Goal: Task Accomplishment & Management: Complete application form

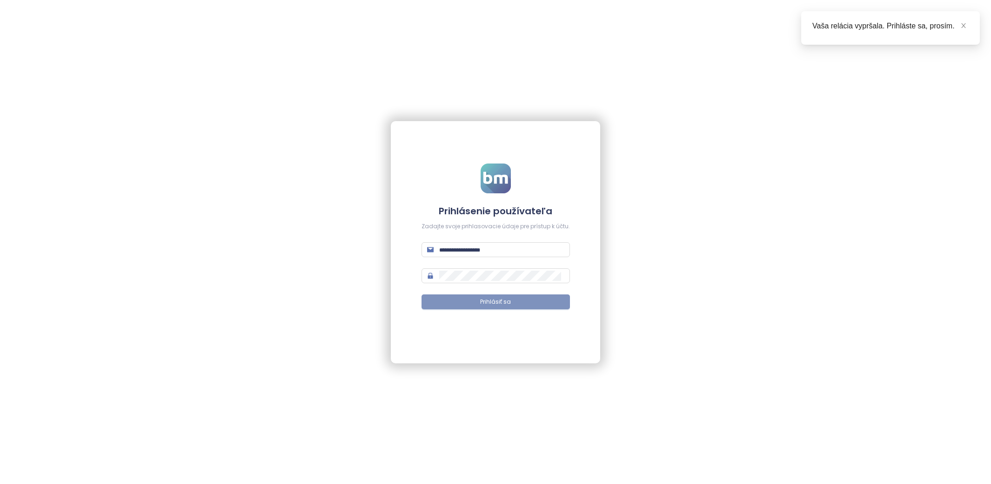
type input "**********"
click at [499, 307] on button "Prihlásiť sa" at bounding box center [496, 301] width 148 height 15
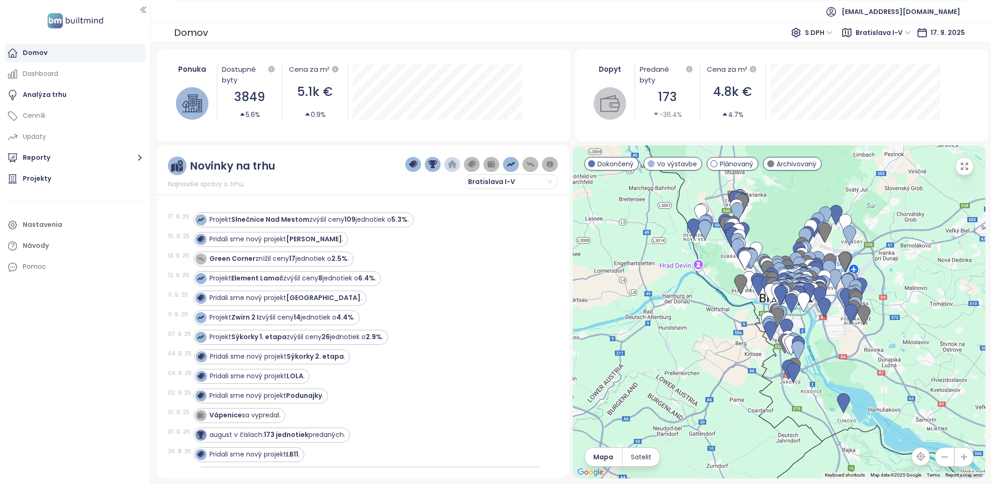
click at [524, 273] on div "Projekt Element Lamač zvýšil ceny 8 jednotiek o 6.4% ." at bounding box center [371, 278] width 354 height 15
click at [64, 174] on div "Projekty" at bounding box center [75, 178] width 141 height 19
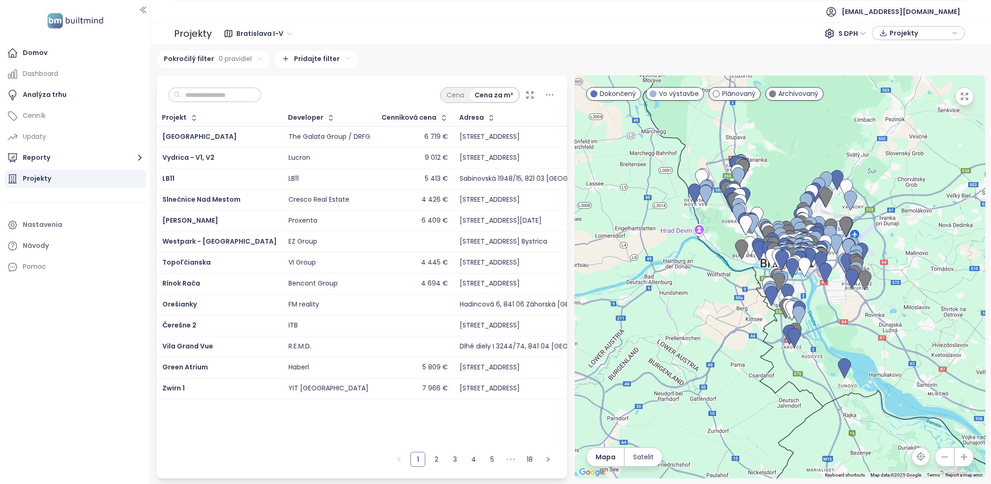
click at [693, 41] on div "Bratislava I-V S DPH Projekty" at bounding box center [590, 33] width 756 height 19
click at [562, 43] on div "Projekty Bratislava I-V S DPH Projekty" at bounding box center [571, 33] width 840 height 22
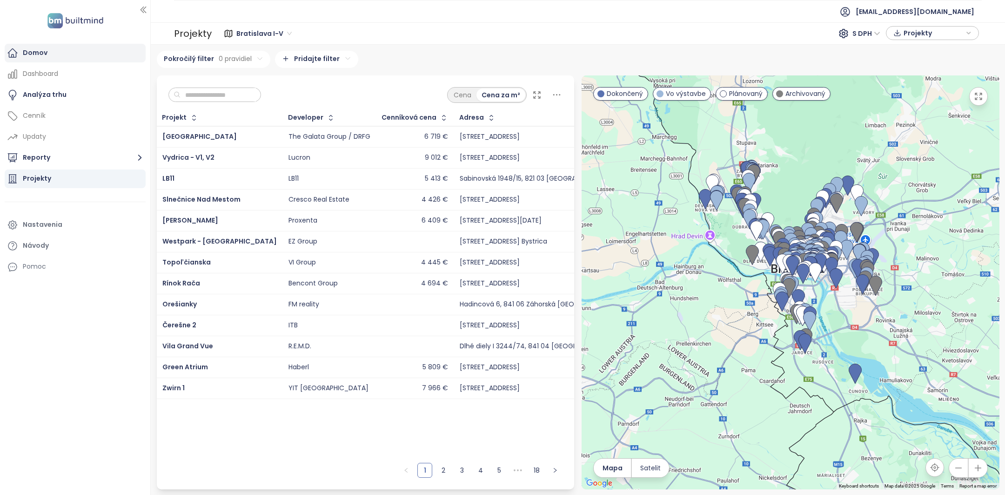
click at [64, 50] on div "Domov" at bounding box center [75, 53] width 141 height 19
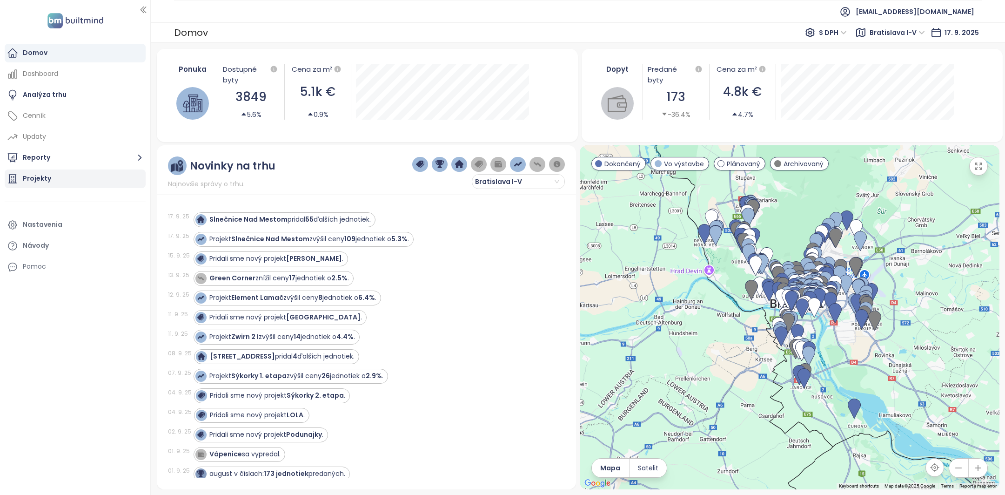
click at [38, 175] on div "Projekty" at bounding box center [37, 179] width 28 height 12
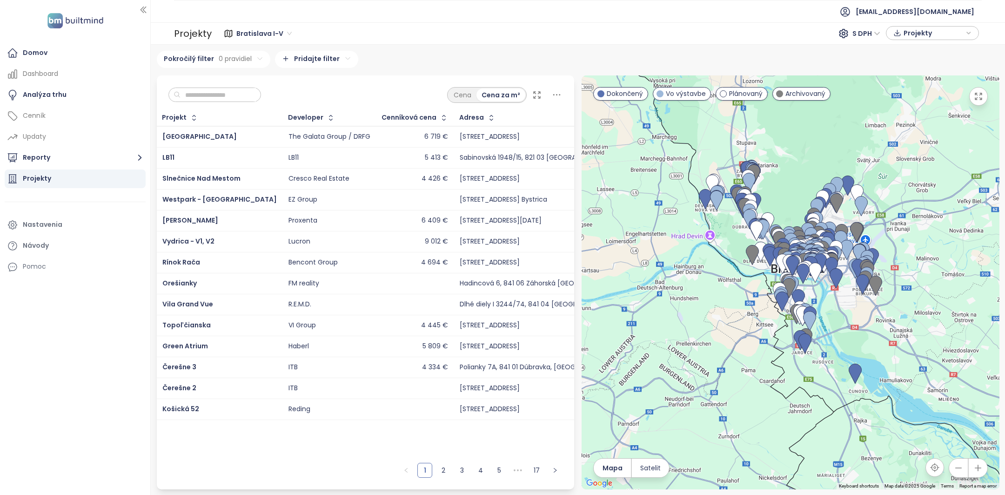
click at [202, 97] on input "text" at bounding box center [218, 95] width 75 height 14
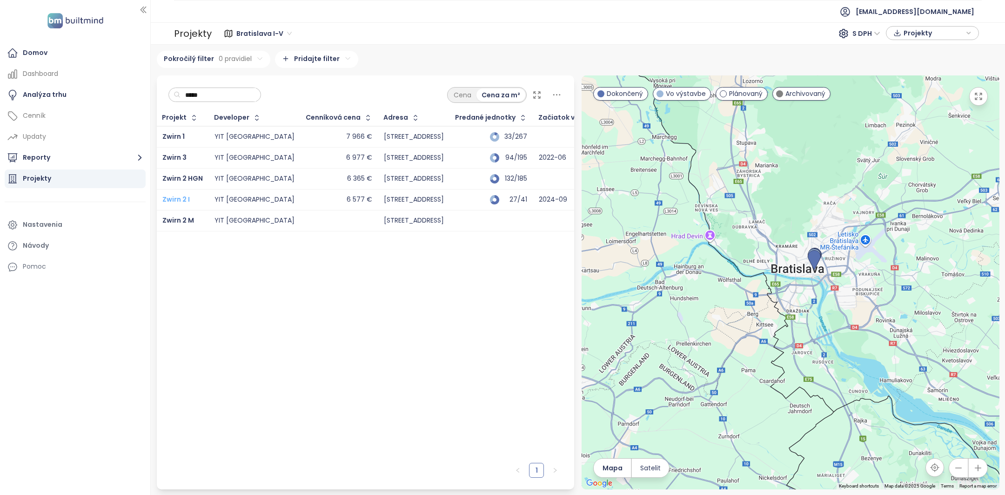
click at [181, 201] on span "Zwirn 2 I" at bounding box center [175, 199] width 27 height 9
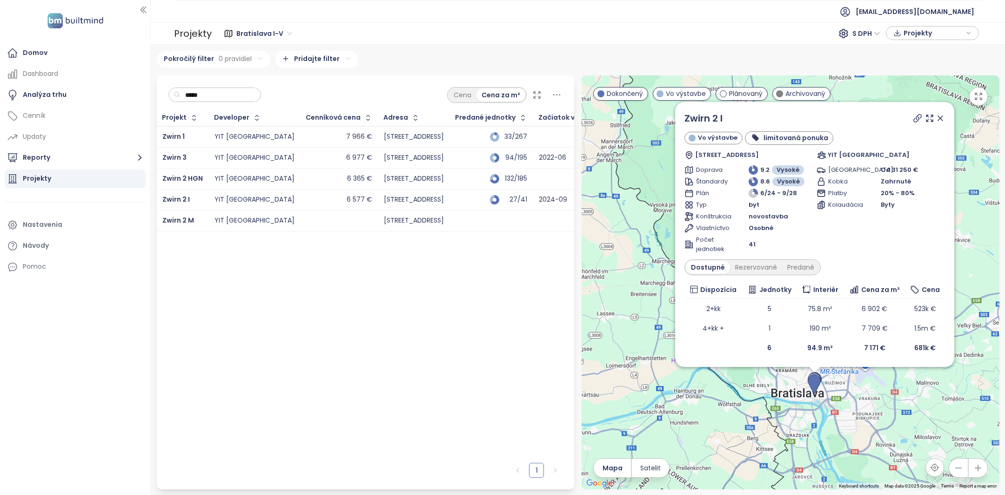
click at [195, 107] on div "***** Cena Cena za m²" at bounding box center [366, 92] width 418 height 34
click at [198, 105] on div "***** Cena Cena za m²" at bounding box center [366, 92] width 418 height 34
click at [202, 101] on div "*****" at bounding box center [214, 94] width 93 height 15
click at [208, 95] on input "*****" at bounding box center [218, 95] width 75 height 14
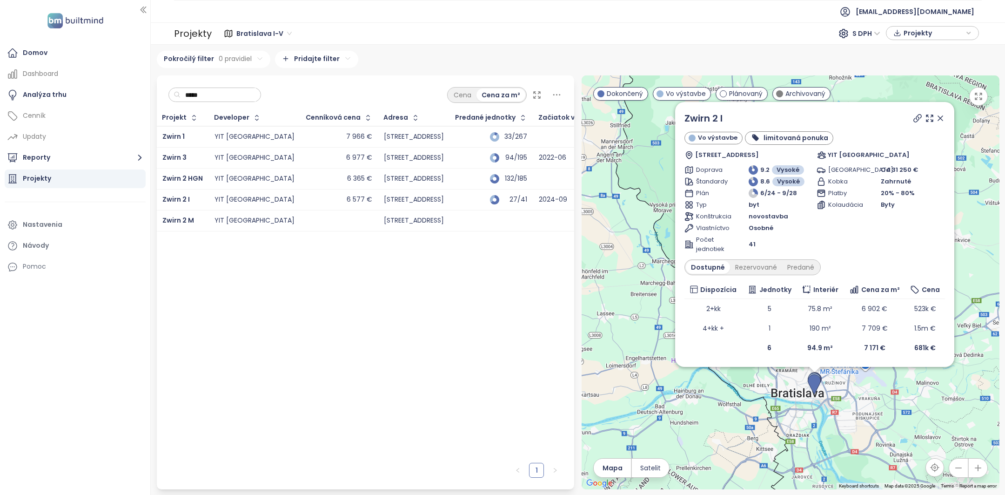
click at [208, 95] on input "*****" at bounding box center [218, 95] width 75 height 14
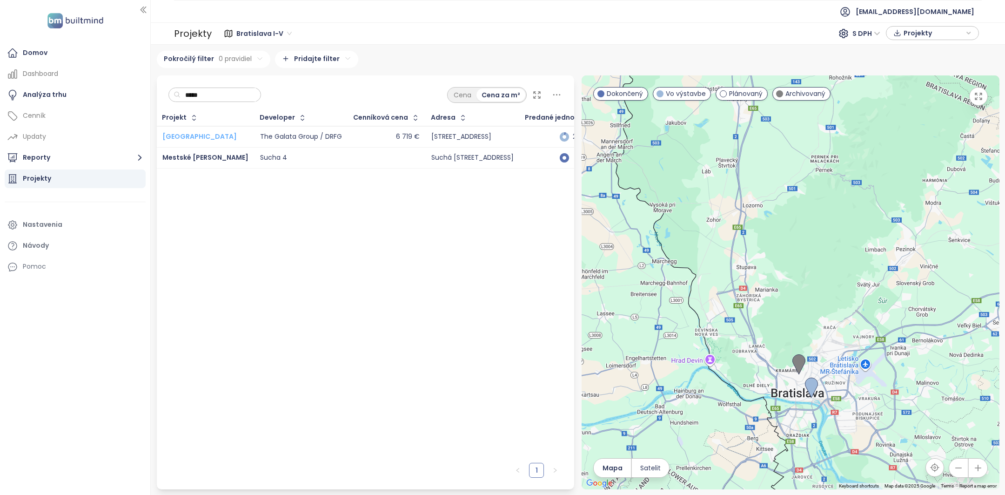
type input "*****"
click at [186, 135] on span "[GEOGRAPHIC_DATA]" at bounding box center [199, 136] width 74 height 9
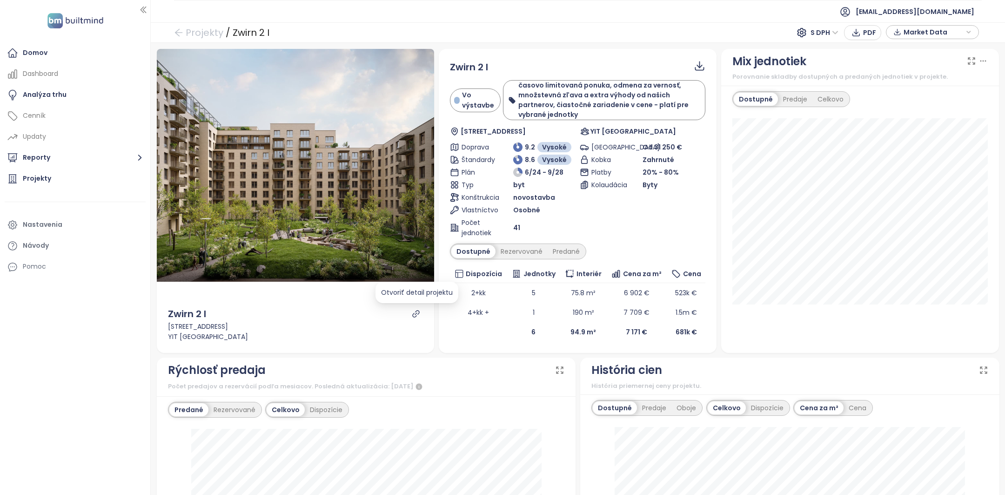
click at [416, 313] on icon "link" at bounding box center [416, 313] width 7 height 7
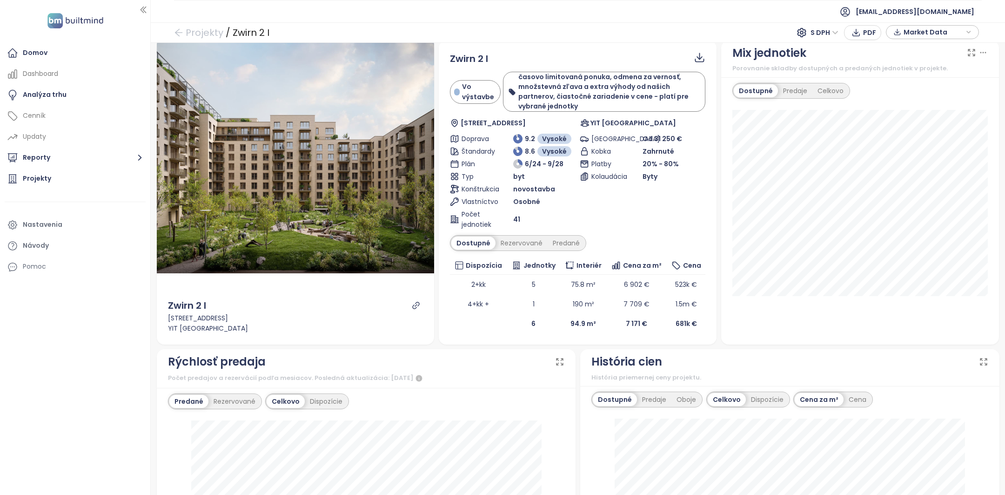
scroll to position [6, 0]
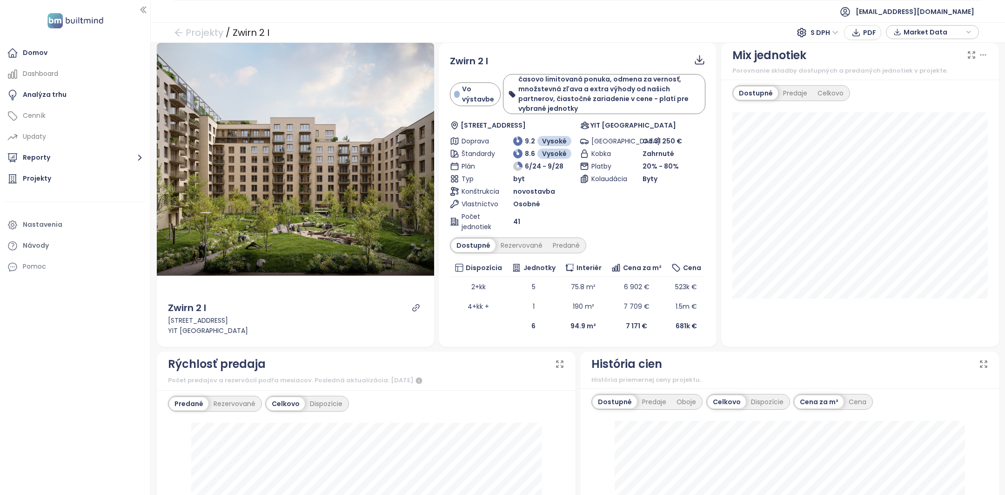
click at [955, 36] on span "Market Data" at bounding box center [934, 32] width 60 height 14
click at [924, 97] on span "XLSX" at bounding box center [917, 97] width 25 height 14
click at [936, 94] on div "XLSX" at bounding box center [932, 97] width 83 height 16
click at [927, 132] on span "Stiahnuť" at bounding box center [919, 135] width 29 height 10
click at [924, 33] on span "Market Data" at bounding box center [934, 32] width 60 height 14
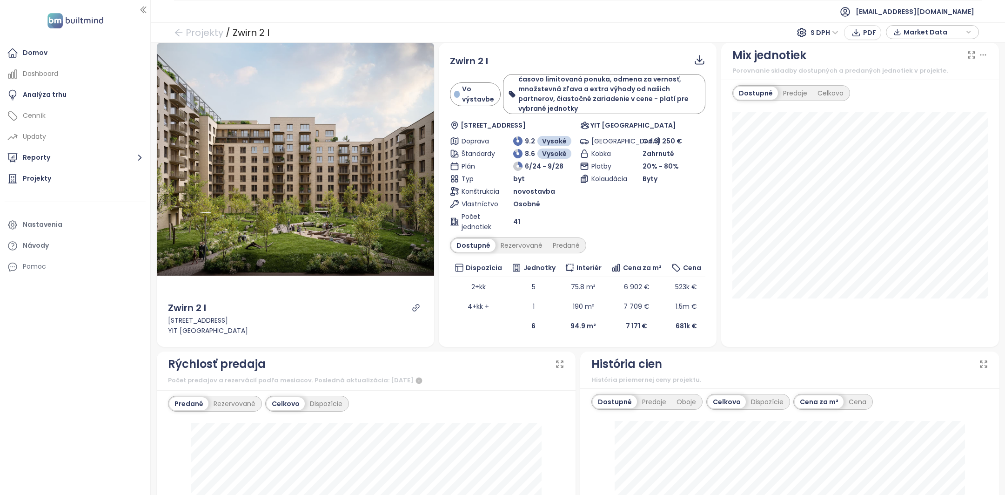
click at [905, 33] on span "Market Data" at bounding box center [934, 32] width 60 height 14
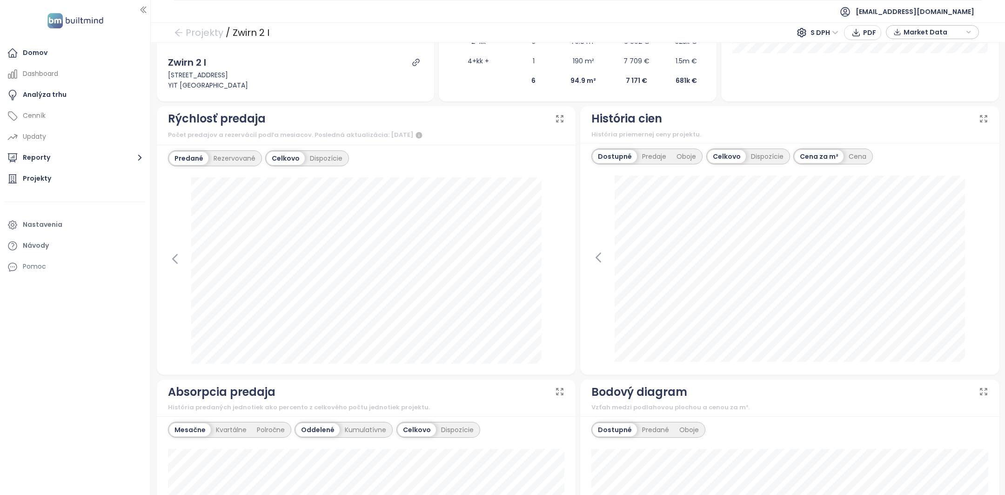
click at [174, 266] on div "november 2024 verejné predaje: 1" at bounding box center [366, 270] width 397 height 186
click at [174, 258] on icon at bounding box center [175, 258] width 4 height 9
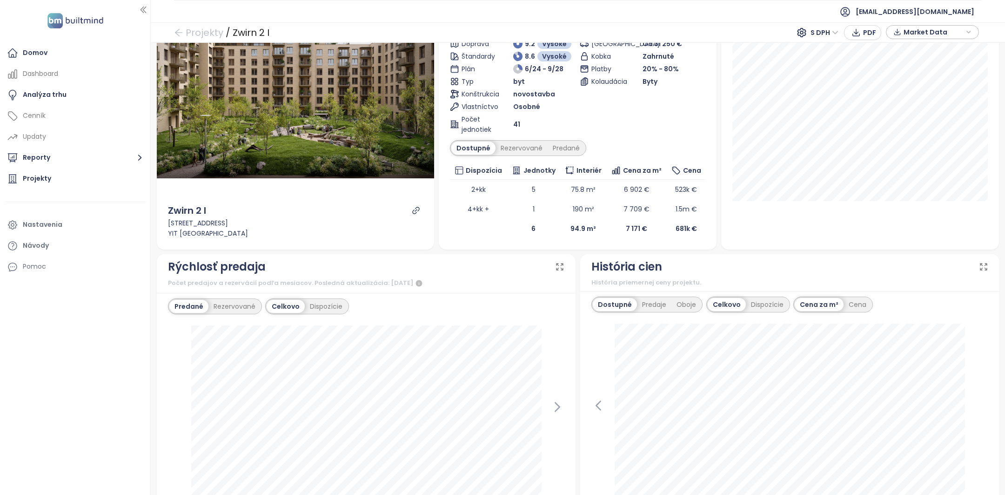
scroll to position [77, 0]
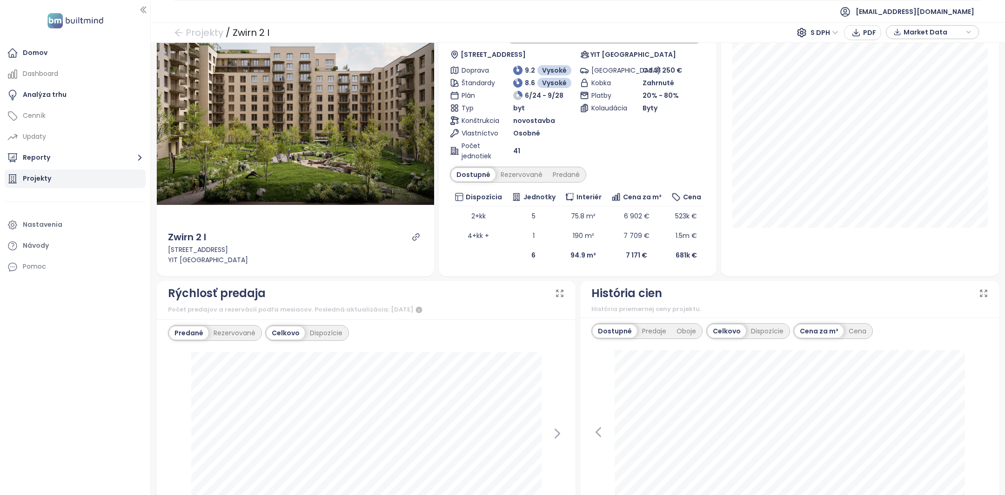
click at [84, 174] on div "Projekty" at bounding box center [75, 178] width 141 height 19
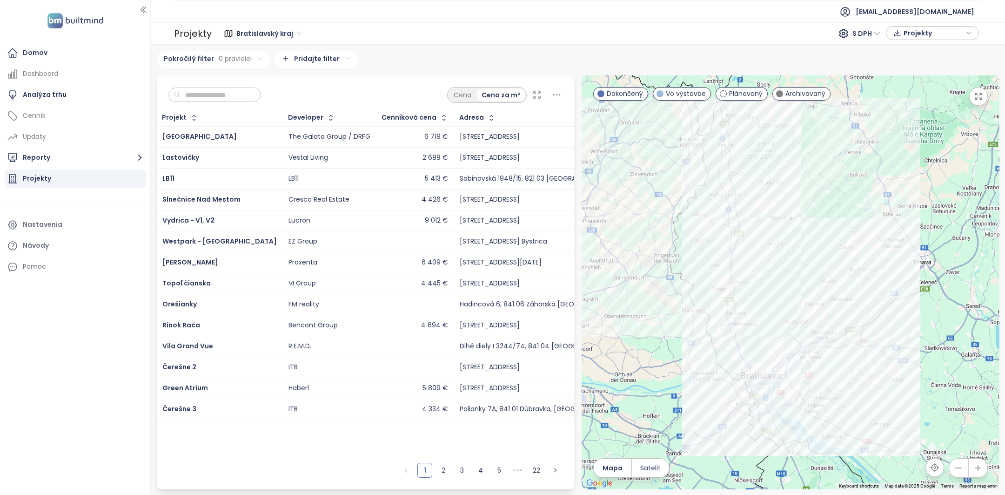
click at [221, 97] on input "text" at bounding box center [218, 95] width 75 height 14
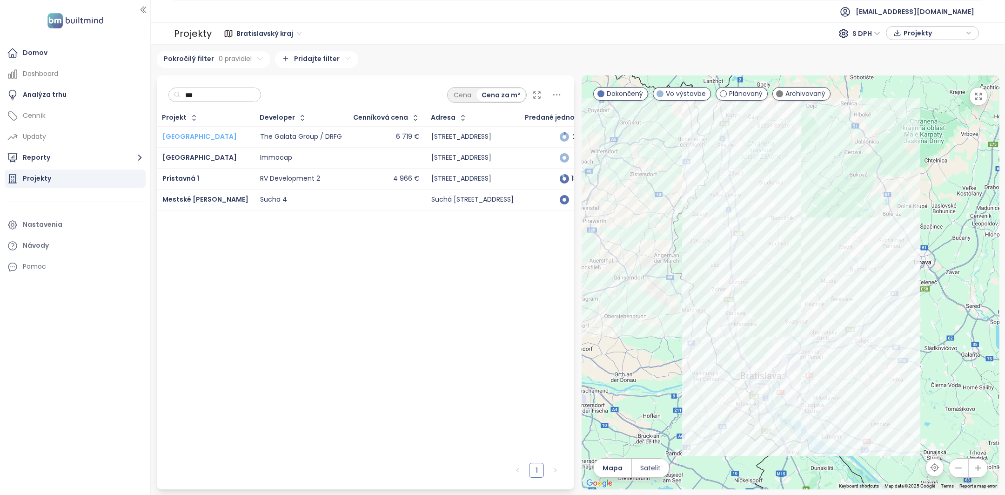
type input "***"
click at [178, 134] on span "[GEOGRAPHIC_DATA]" at bounding box center [199, 136] width 74 height 9
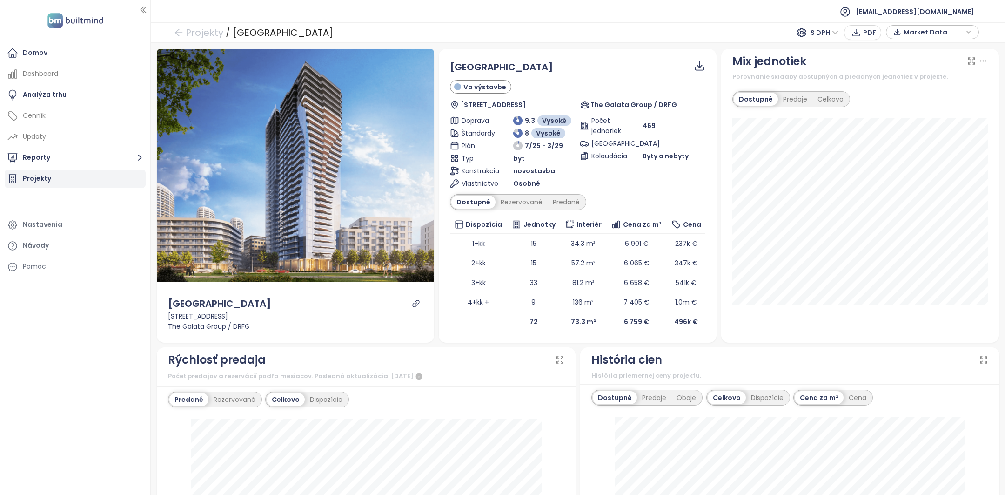
click at [74, 182] on div "Projekty" at bounding box center [75, 178] width 141 height 19
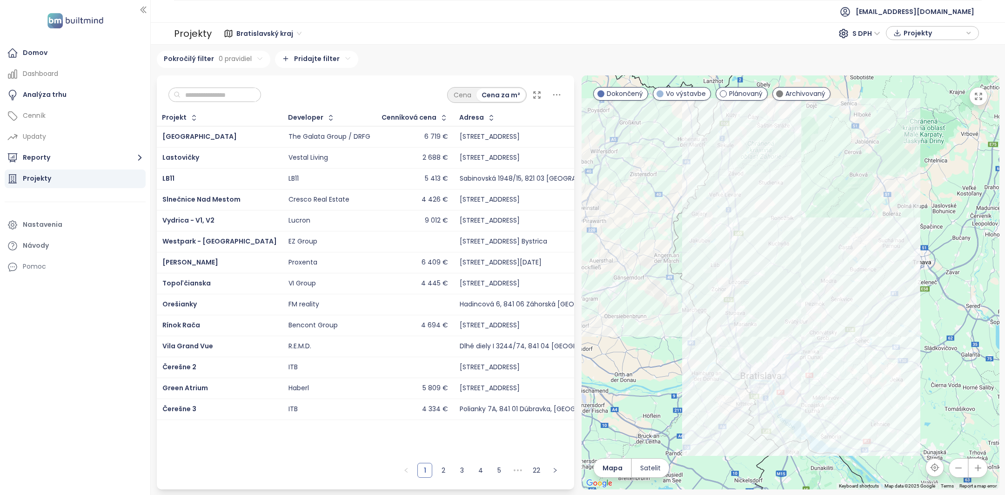
click at [199, 100] on input "text" at bounding box center [218, 95] width 75 height 14
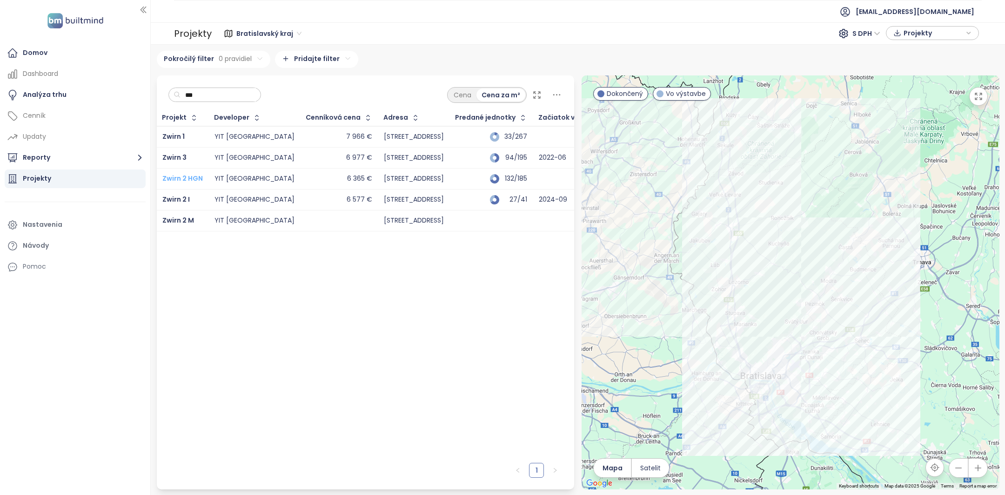
type input "***"
click at [183, 181] on span "Zwirn 2 HGN" at bounding box center [182, 178] width 40 height 9
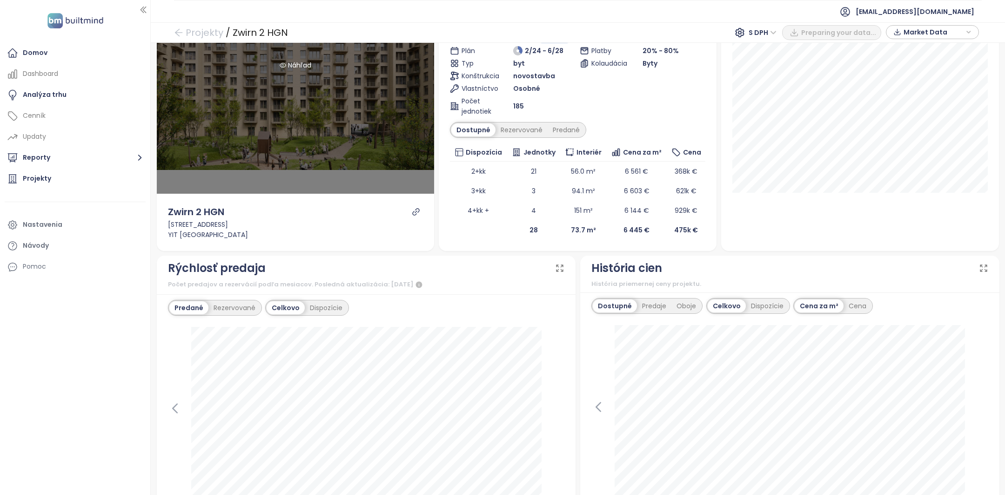
scroll to position [147, 0]
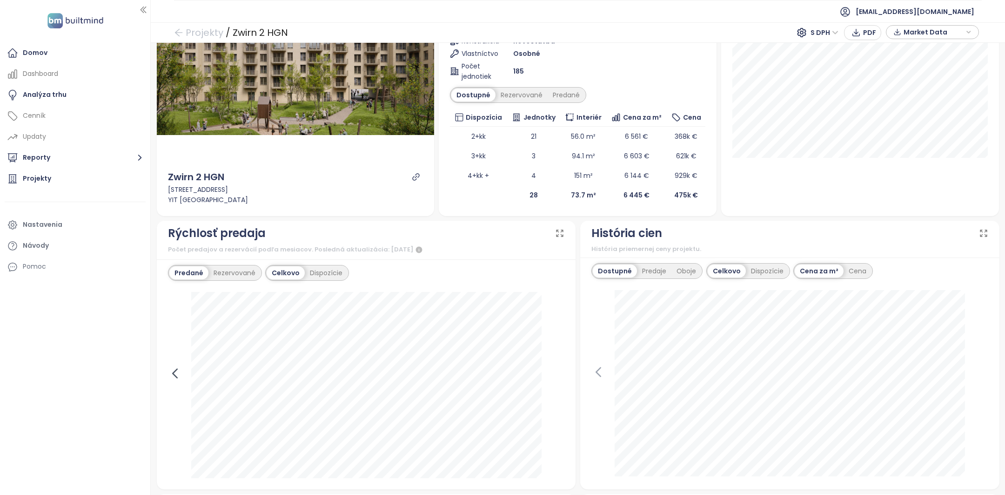
click at [178, 370] on icon at bounding box center [175, 373] width 14 height 14
click at [178, 370] on div at bounding box center [366, 385] width 397 height 186
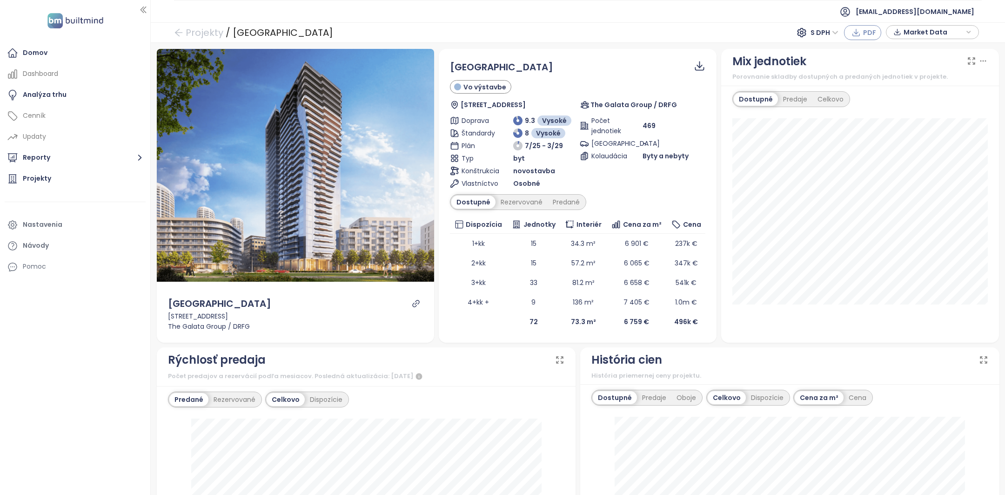
click at [863, 35] on button "PDF" at bounding box center [862, 32] width 37 height 15
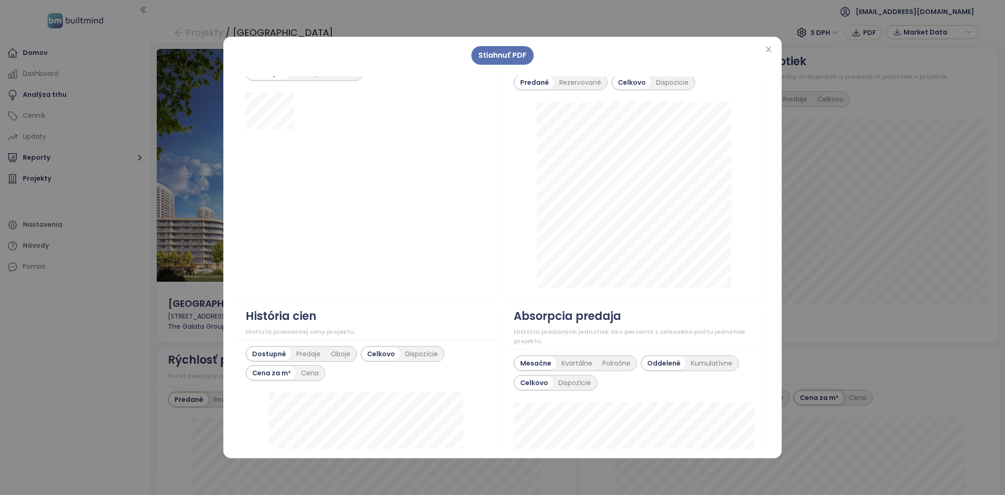
scroll to position [352, 0]
click at [508, 56] on span "Stiahnuť PDF" at bounding box center [502, 55] width 48 height 12
click at [768, 52] on icon "close" at bounding box center [768, 49] width 7 height 7
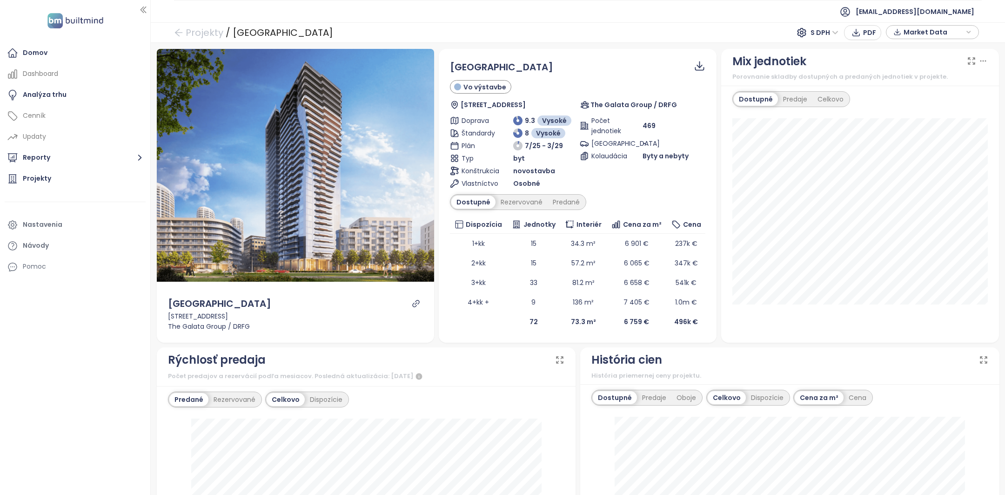
click at [825, 34] on span "S DPH" at bounding box center [825, 33] width 28 height 14
click at [666, 25] on div "Projekty / Ister Tower S DPH PDF Market Data" at bounding box center [578, 32] width 854 height 20
click at [90, 160] on button "Reporty" at bounding box center [75, 157] width 141 height 19
click at [82, 191] on div "Bratislavský kraj" at bounding box center [78, 196] width 132 height 15
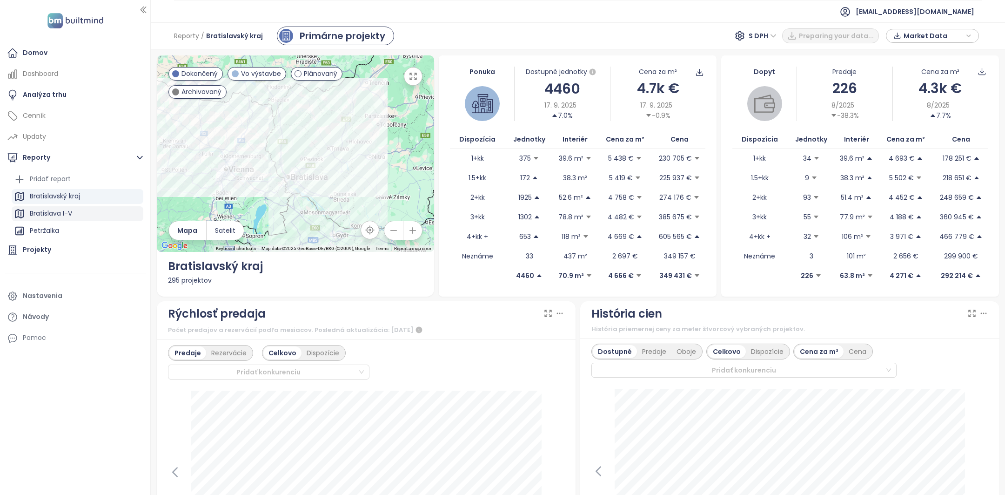
click at [71, 215] on div "Bratislava I-V" at bounding box center [51, 214] width 42 height 12
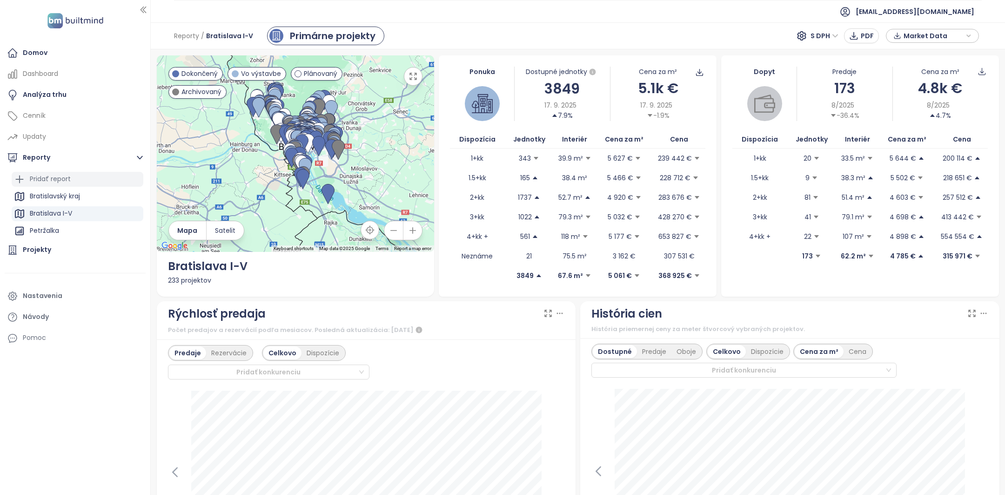
click at [63, 181] on div "Pridať report" at bounding box center [50, 179] width 41 height 12
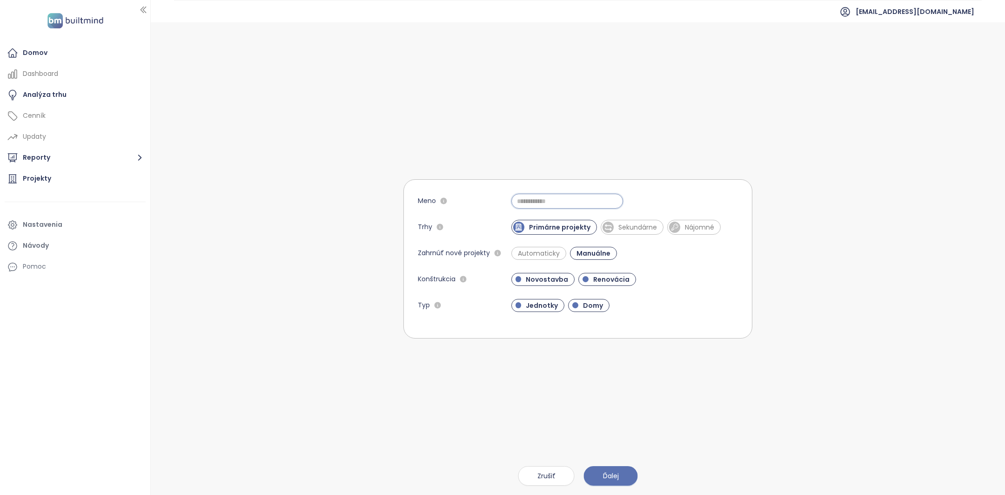
click at [549, 203] on input "Meno" at bounding box center [567, 201] width 112 height 15
click at [133, 160] on button "Reporty" at bounding box center [75, 157] width 141 height 19
click at [530, 202] on input "Meno" at bounding box center [567, 201] width 112 height 15
type input "*"
type input "*******"
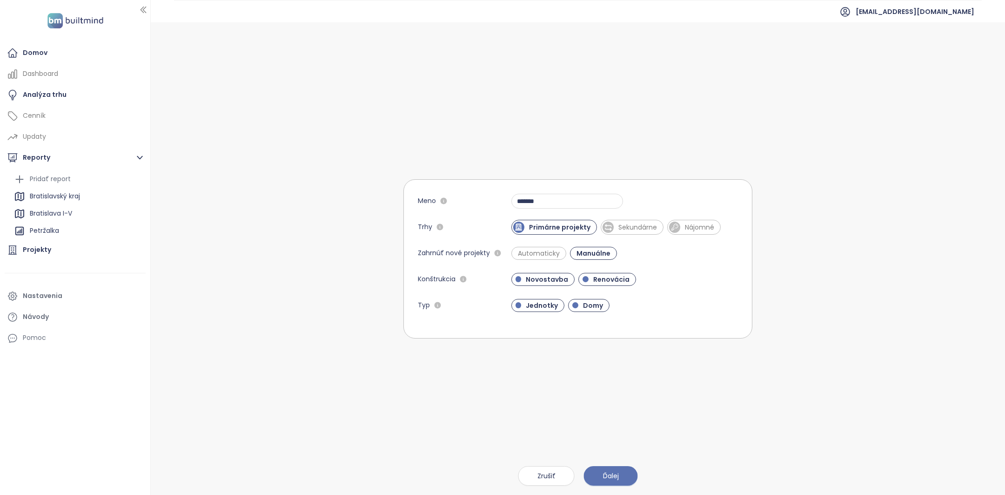
click at [487, 218] on form "Meno ******* Trhy Primárne projekty Sekundárne Nájomné Zahrnúť nové projekty Au…" at bounding box center [577, 258] width 349 height 159
click at [560, 252] on span "Automaticky" at bounding box center [538, 253] width 51 height 9
click at [639, 274] on div "Novostavba Renovácia" at bounding box center [624, 279] width 227 height 13
click at [610, 280] on span "Renovácia" at bounding box center [612, 279] width 46 height 9
click at [604, 304] on span "Domy" at bounding box center [592, 305] width 29 height 9
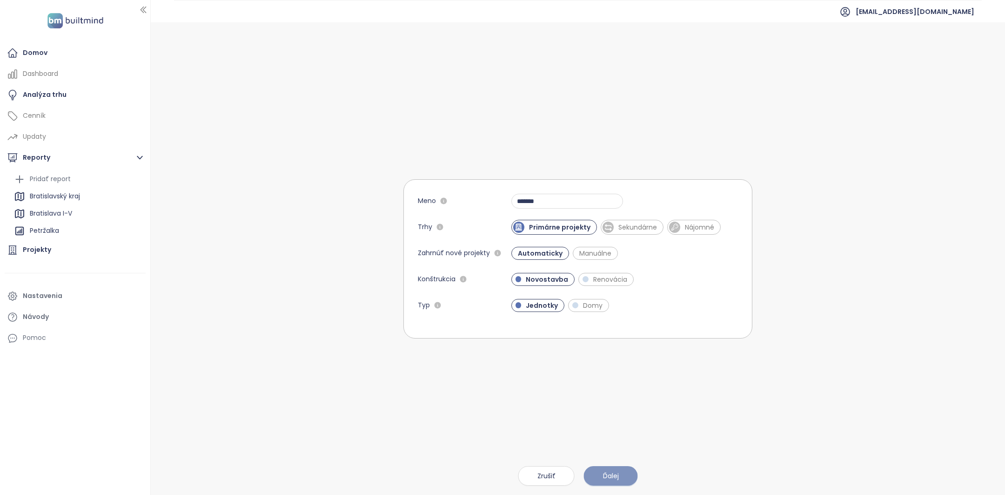
click at [611, 475] on span "Ďalej" at bounding box center [611, 475] width 16 height 10
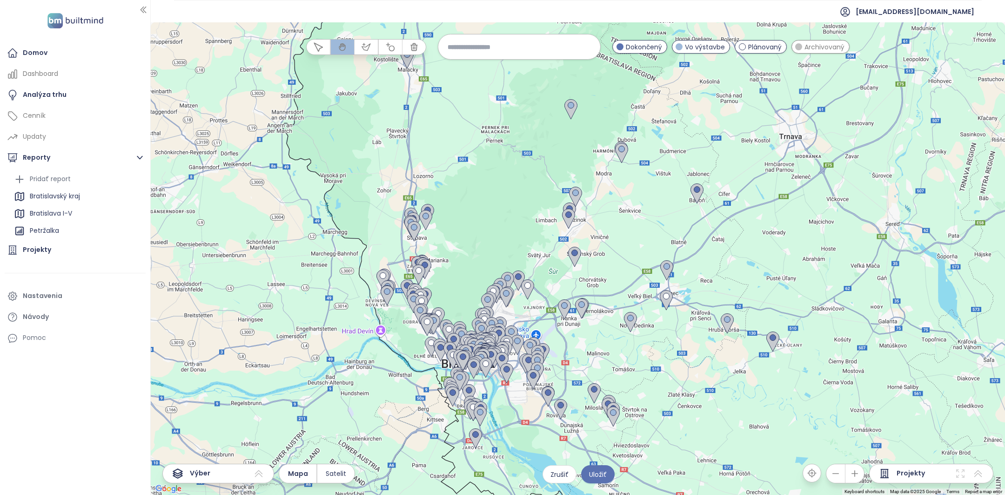
click at [480, 51] on input at bounding box center [519, 47] width 143 height 20
type input "*******"
click at [482, 66] on span "Ružinov (Mestská časť)" at bounding box center [485, 69] width 94 height 15
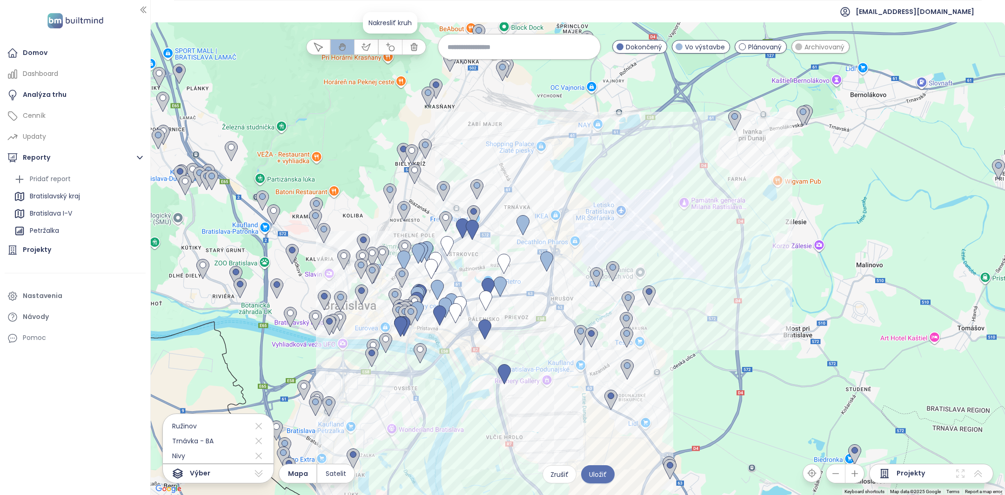
click at [389, 47] on icon "button" at bounding box center [390, 46] width 9 height 9
click at [454, 232] on div at bounding box center [578, 258] width 854 height 473
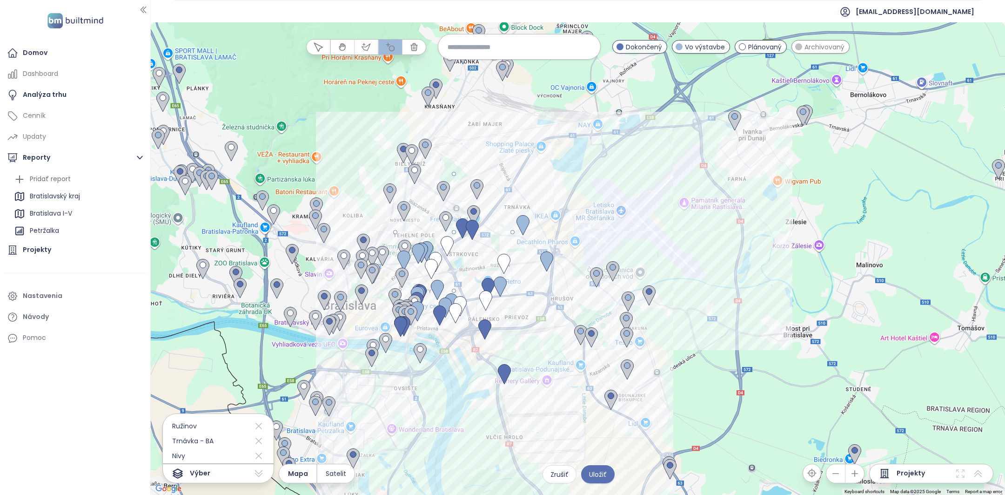
click at [464, 290] on div at bounding box center [578, 258] width 854 height 473
click at [370, 51] on icon "button" at bounding box center [366, 46] width 9 height 9
click at [212, 133] on div at bounding box center [578, 258] width 854 height 473
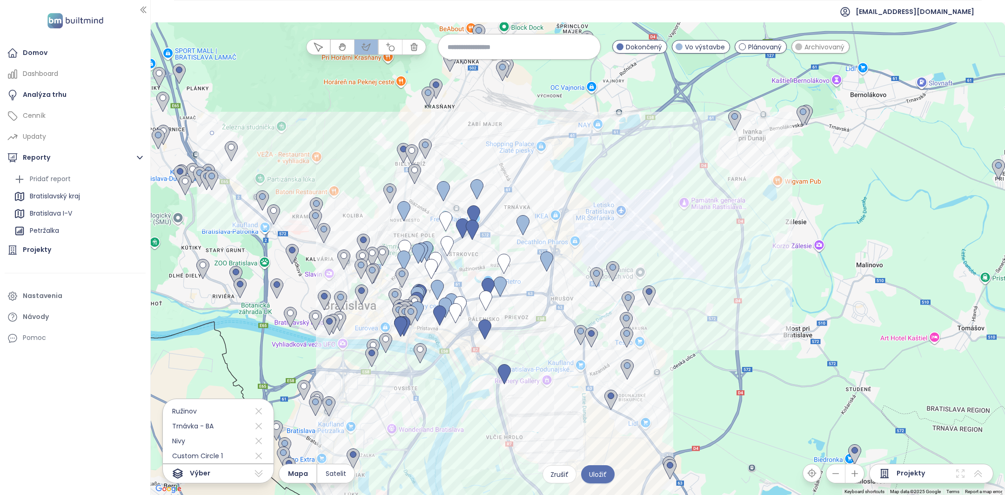
click at [215, 184] on div at bounding box center [578, 258] width 854 height 473
click at [266, 184] on div at bounding box center [578, 258] width 854 height 473
click at [262, 127] on div at bounding box center [578, 258] width 854 height 473
click at [212, 131] on div at bounding box center [578, 258] width 854 height 473
click at [959, 472] on icon at bounding box center [960, 473] width 8 height 8
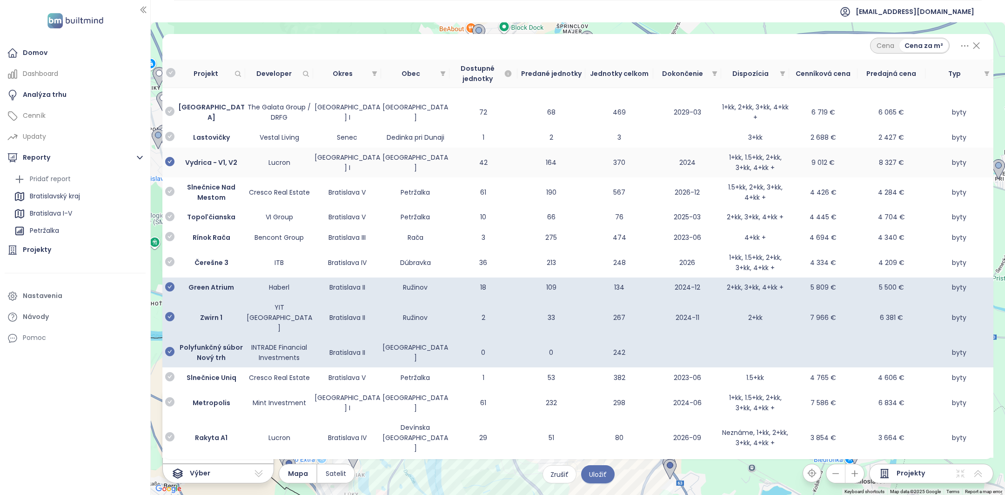
click at [170, 161] on icon "check-circle" at bounding box center [169, 161] width 9 height 9
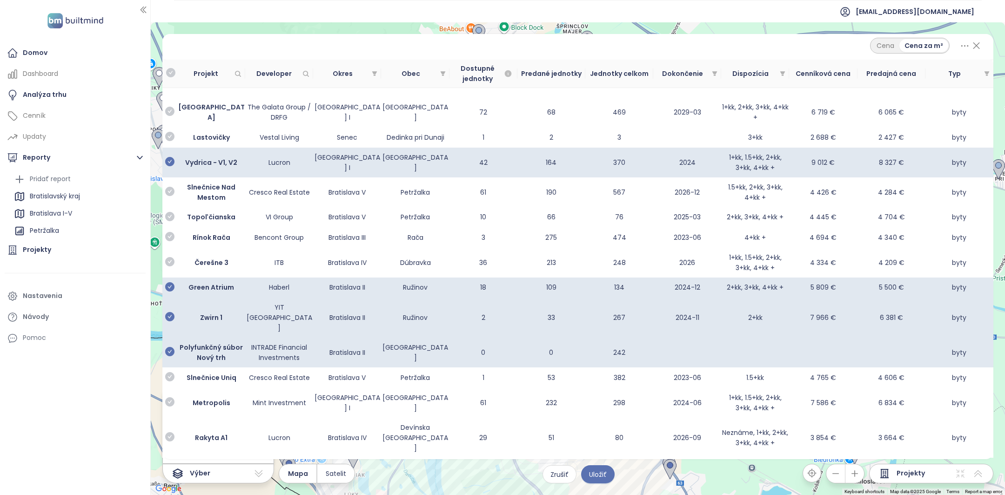
click at [974, 46] on icon at bounding box center [977, 46] width 12 height 16
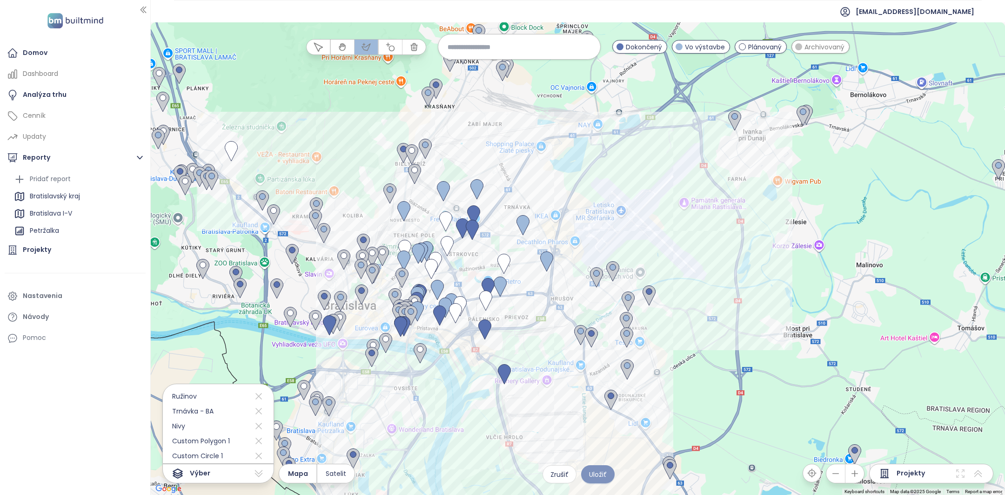
click at [599, 476] on span "Uložiť" at bounding box center [598, 474] width 18 height 10
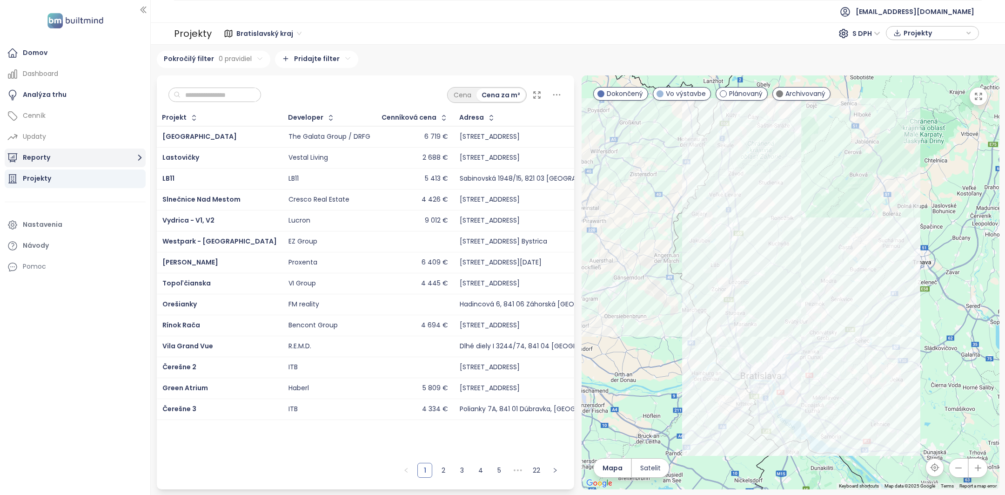
click at [43, 157] on button "Reporty" at bounding box center [75, 157] width 141 height 19
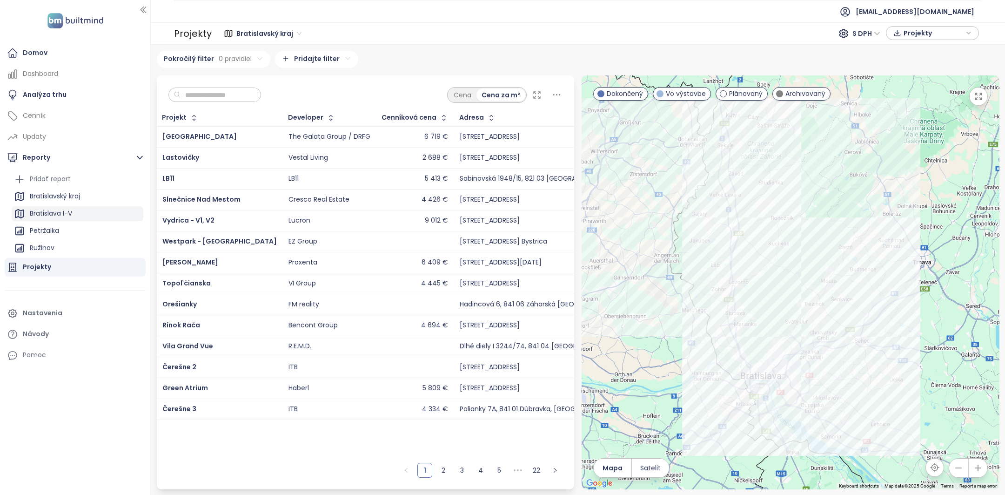
click at [49, 209] on div "Bratislava I-V" at bounding box center [51, 214] width 42 height 12
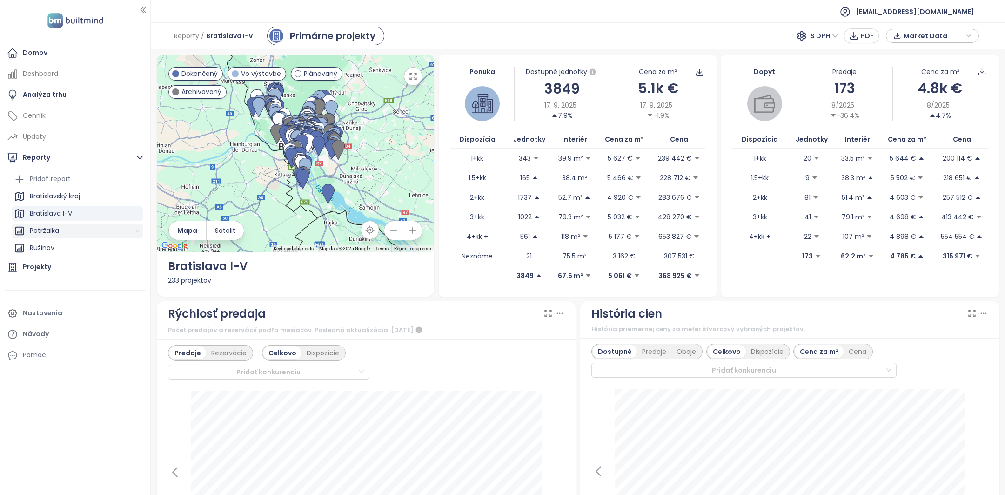
click at [53, 234] on div "Petržalka" at bounding box center [44, 231] width 29 height 12
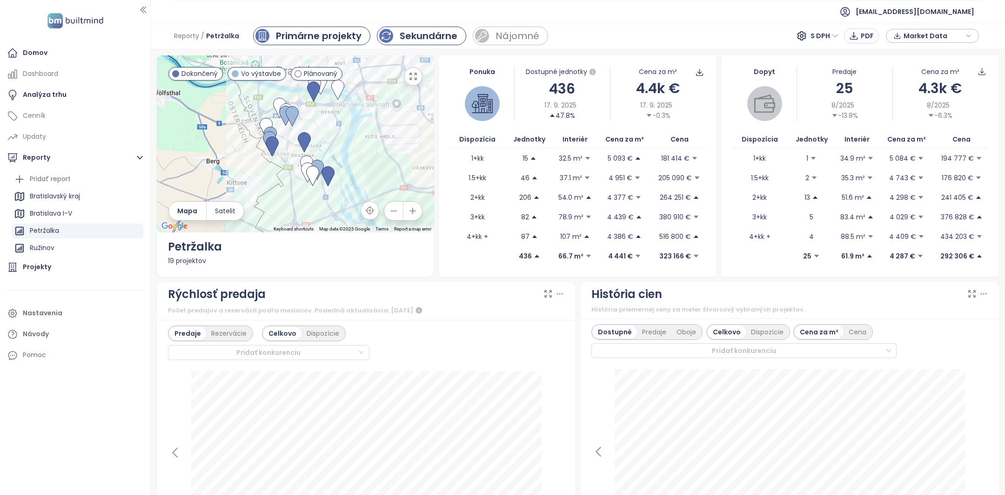
click at [430, 29] on div "Sekundárne" at bounding box center [429, 36] width 58 height 14
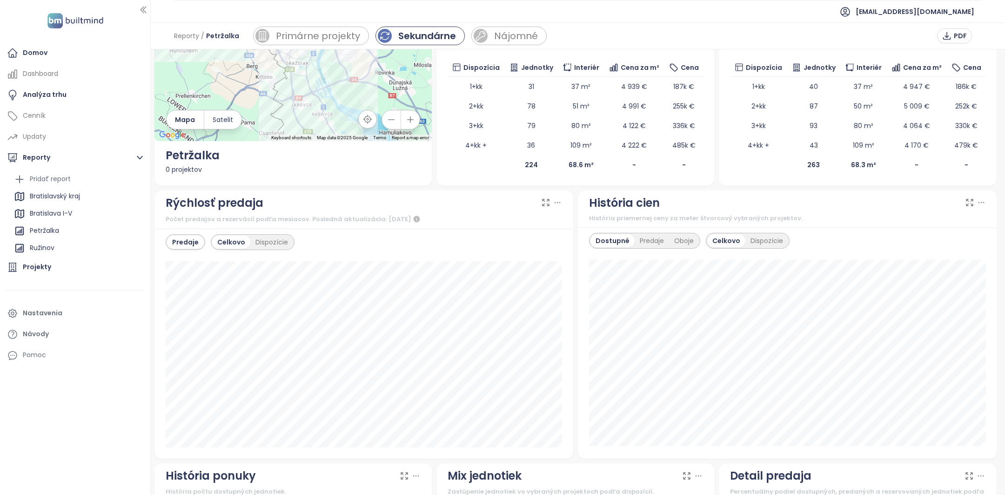
scroll to position [87, 0]
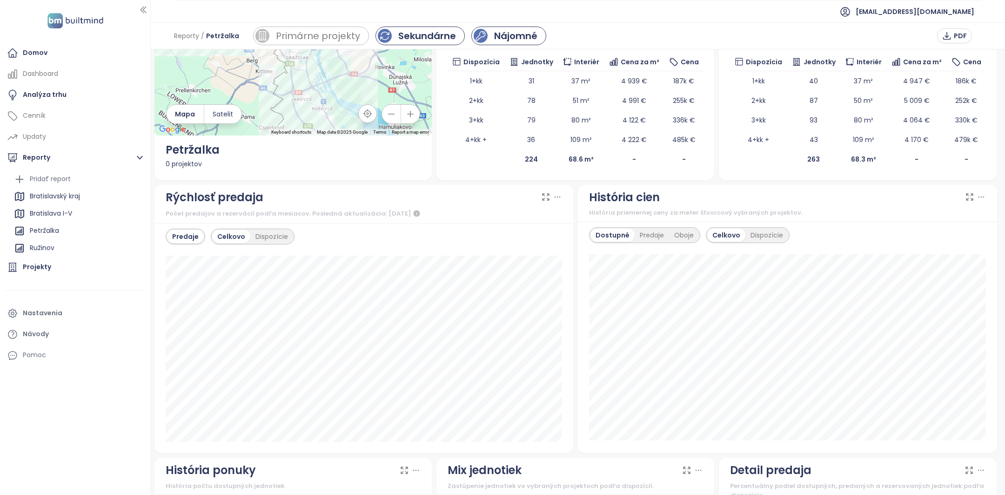
click at [519, 28] on div "Nájomné" at bounding box center [508, 36] width 75 height 19
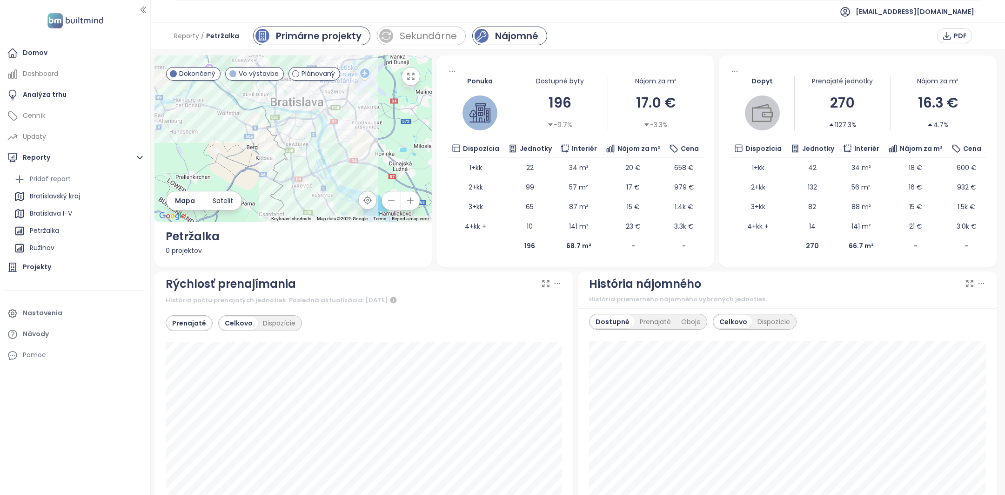
click at [330, 41] on div "Primárne projekty" at bounding box center [319, 36] width 86 height 14
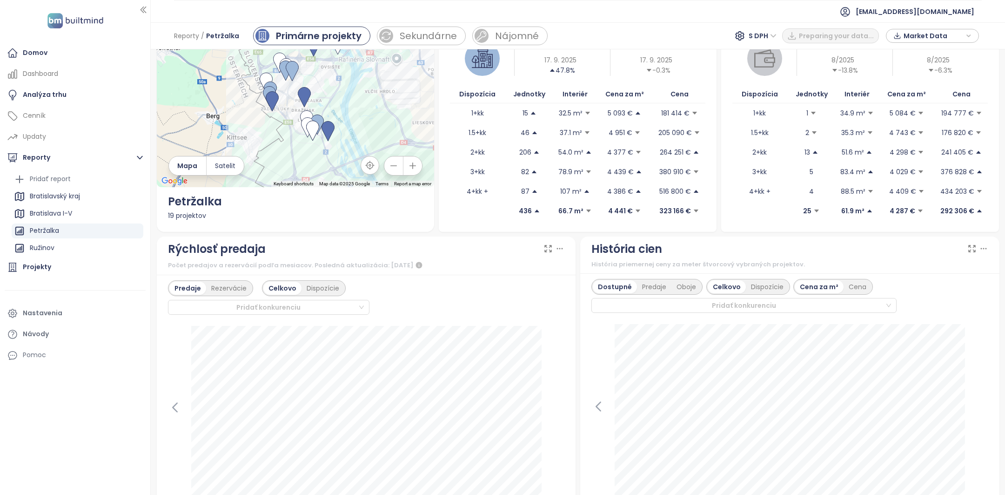
scroll to position [46, 0]
click at [74, 213] on div "Bratislava I-V" at bounding box center [78, 213] width 132 height 15
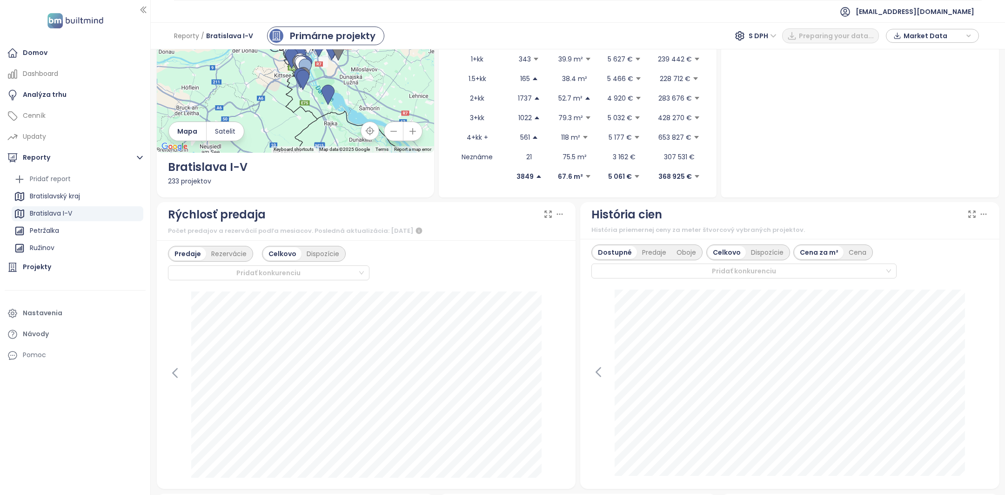
scroll to position [119, 0]
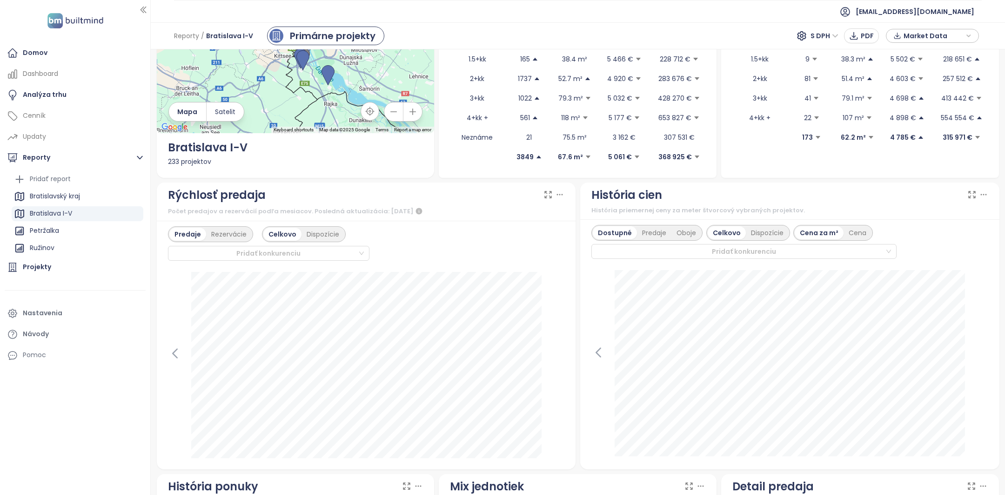
click at [546, 194] on icon at bounding box center [548, 194] width 9 height 9
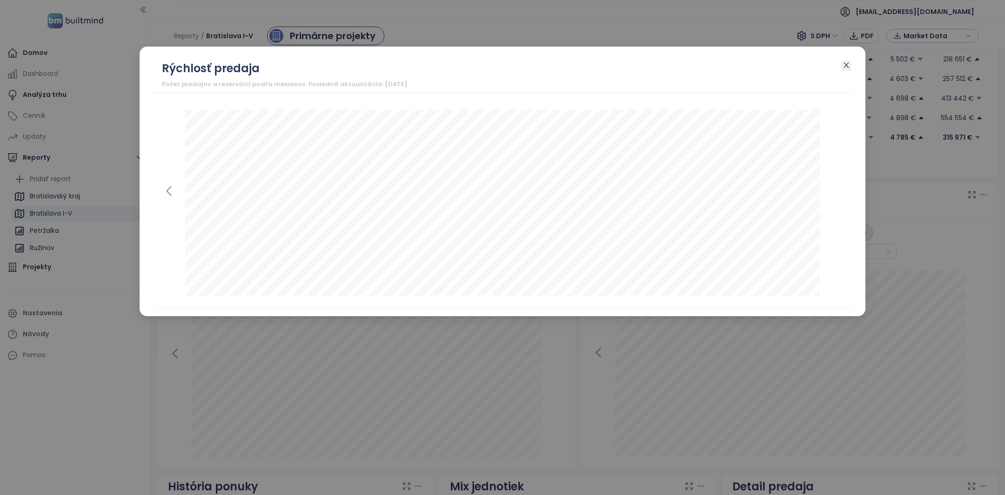
click at [845, 67] on icon "close" at bounding box center [846, 64] width 7 height 7
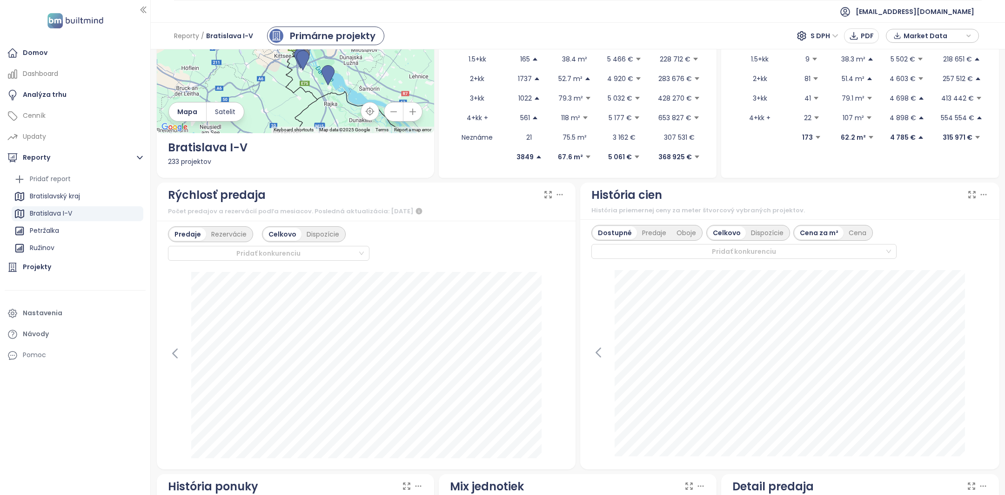
click at [562, 195] on icon at bounding box center [559, 194] width 9 height 9
click at [224, 237] on div "Rezervácie" at bounding box center [229, 234] width 46 height 13
click at [192, 230] on div "Predaje" at bounding box center [186, 234] width 34 height 13
click at [235, 234] on div "Rezervácie" at bounding box center [229, 234] width 46 height 13
click at [190, 235] on div "Predaje" at bounding box center [186, 234] width 34 height 13
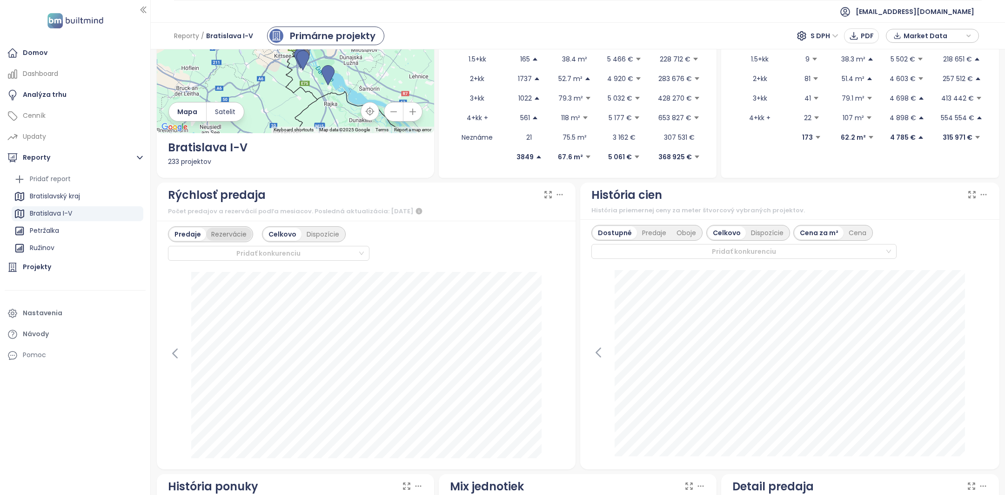
click at [245, 231] on div "Rezervácie" at bounding box center [229, 234] width 46 height 13
click at [316, 240] on div "Dispozície" at bounding box center [323, 234] width 43 height 13
click at [194, 239] on div "Predaje" at bounding box center [186, 234] width 34 height 13
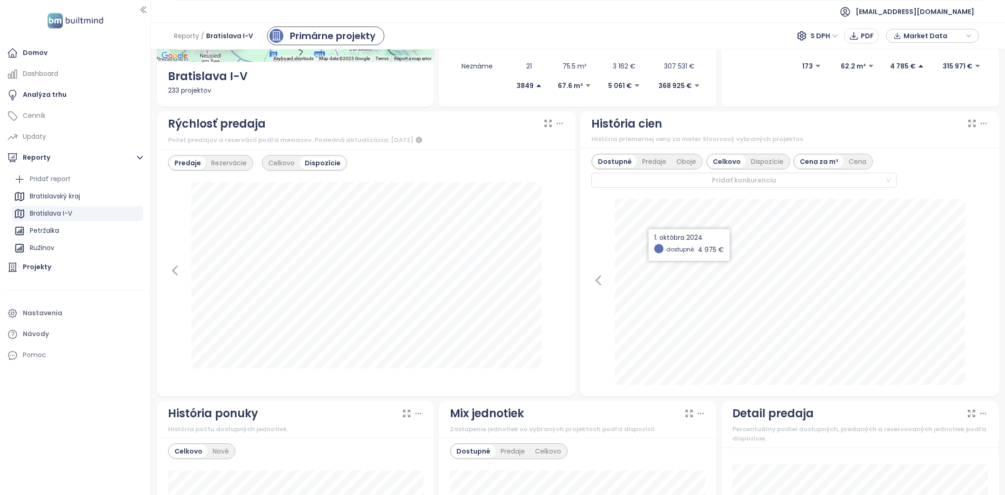
scroll to position [201, 0]
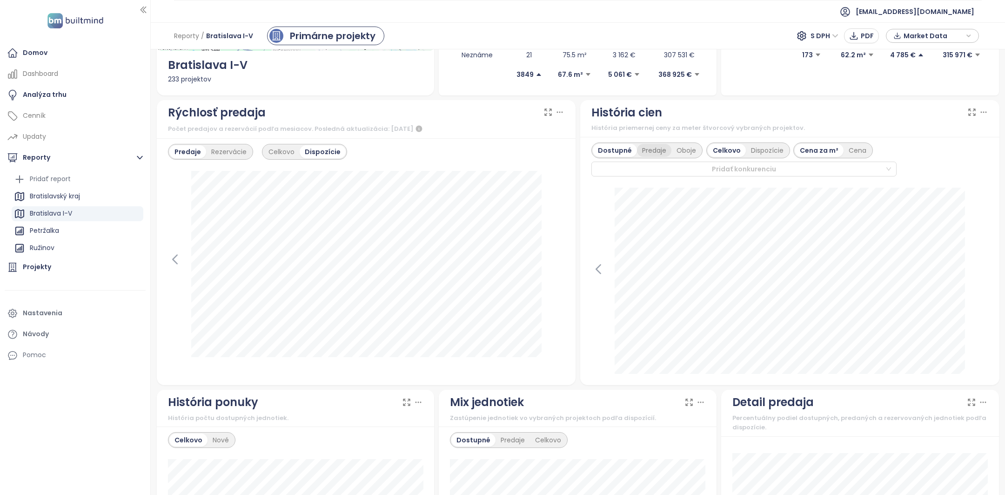
click at [655, 150] on div "Predaje" at bounding box center [654, 150] width 34 height 13
click at [685, 152] on div "Oboje" at bounding box center [687, 150] width 30 height 13
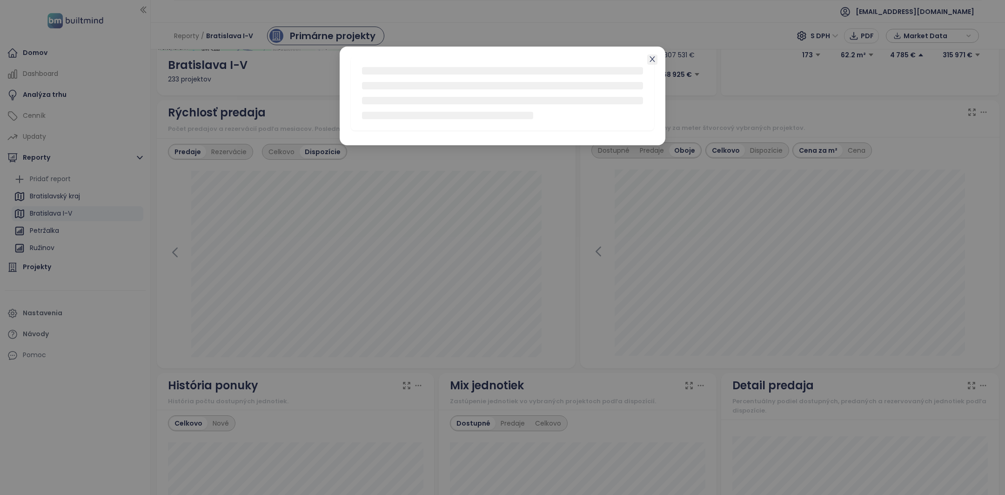
click at [653, 59] on icon "close" at bounding box center [652, 58] width 7 height 7
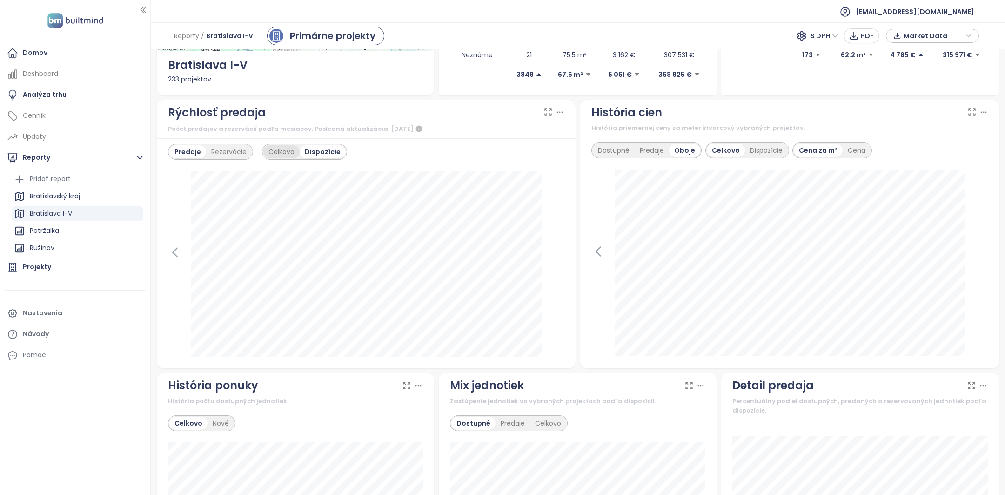
click at [276, 157] on div "Celkovo" at bounding box center [281, 151] width 36 height 13
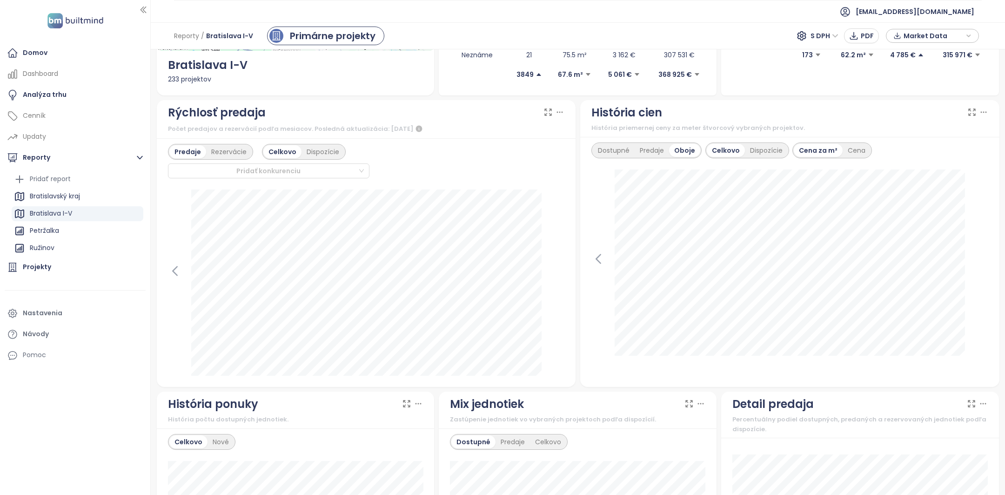
click at [954, 35] on span "Market Data" at bounding box center [934, 36] width 60 height 14
click at [67, 180] on div "Pridať report" at bounding box center [50, 179] width 41 height 12
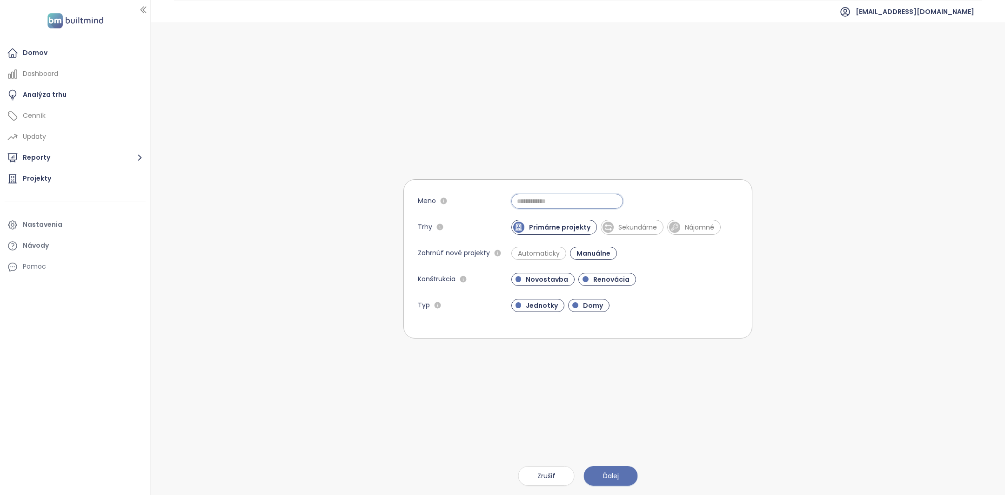
click at [568, 203] on input "Meno" at bounding box center [567, 201] width 112 height 15
type input "**********"
click at [665, 196] on div "**********" at bounding box center [624, 201] width 227 height 15
click at [614, 470] on button "Ďalej" at bounding box center [611, 476] width 54 height 20
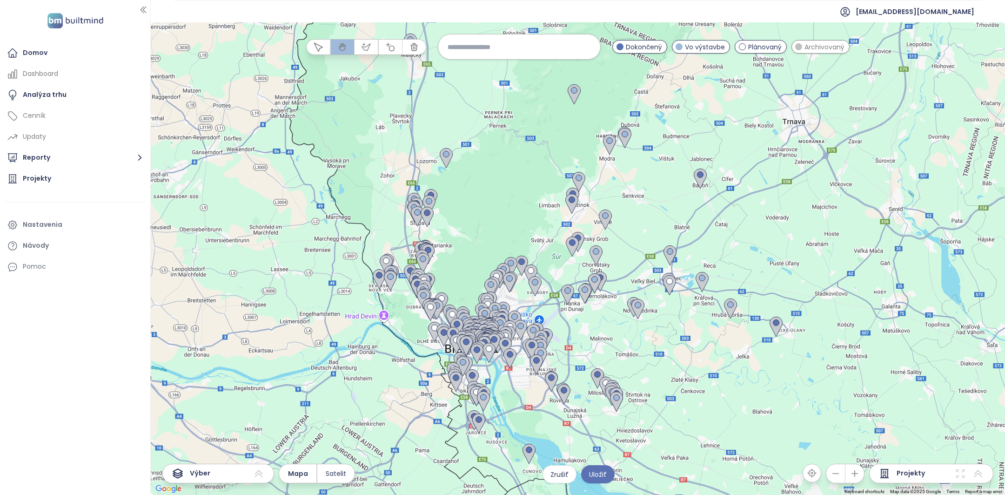
click at [959, 475] on icon at bounding box center [960, 473] width 8 height 8
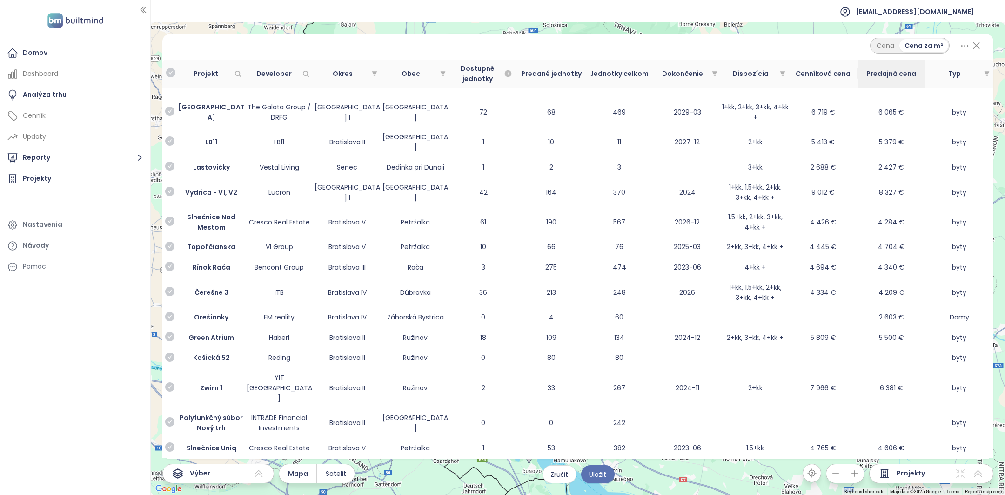
click at [901, 77] on span "Predajná cena" at bounding box center [891, 73] width 60 height 10
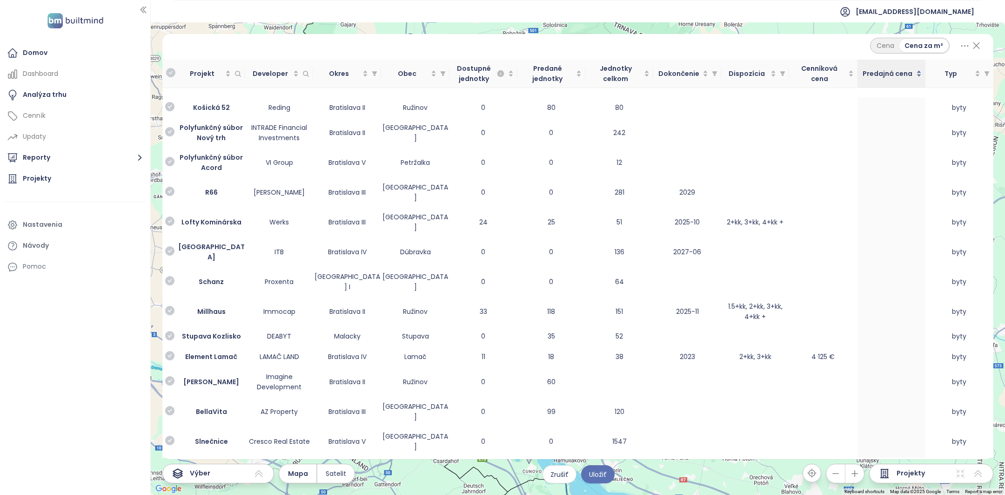
click at [901, 77] on span "Predajná cena" at bounding box center [887, 73] width 53 height 10
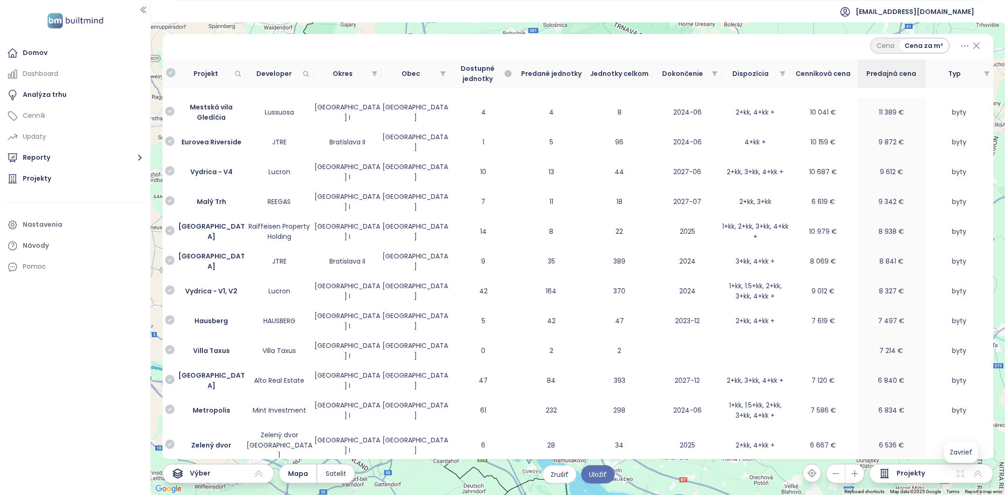
click at [959, 476] on icon at bounding box center [960, 473] width 8 height 8
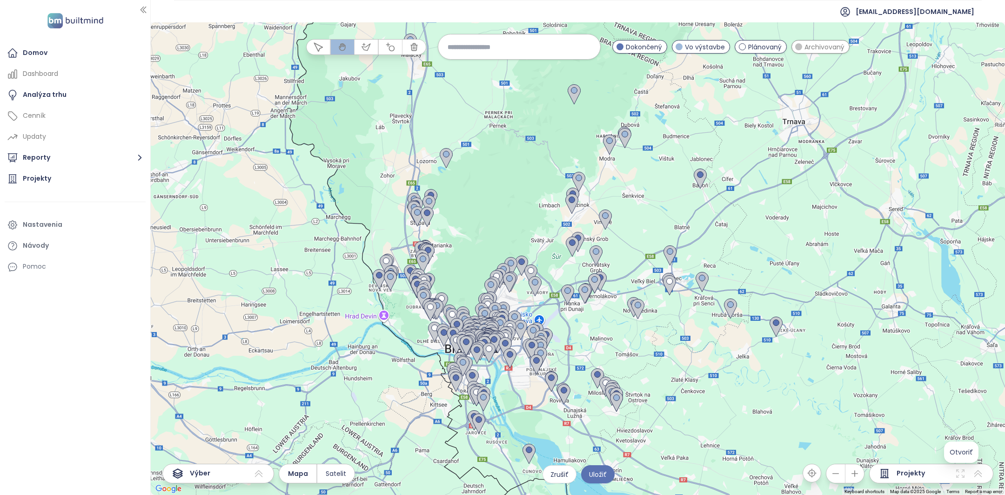
click at [964, 477] on icon at bounding box center [960, 473] width 11 height 11
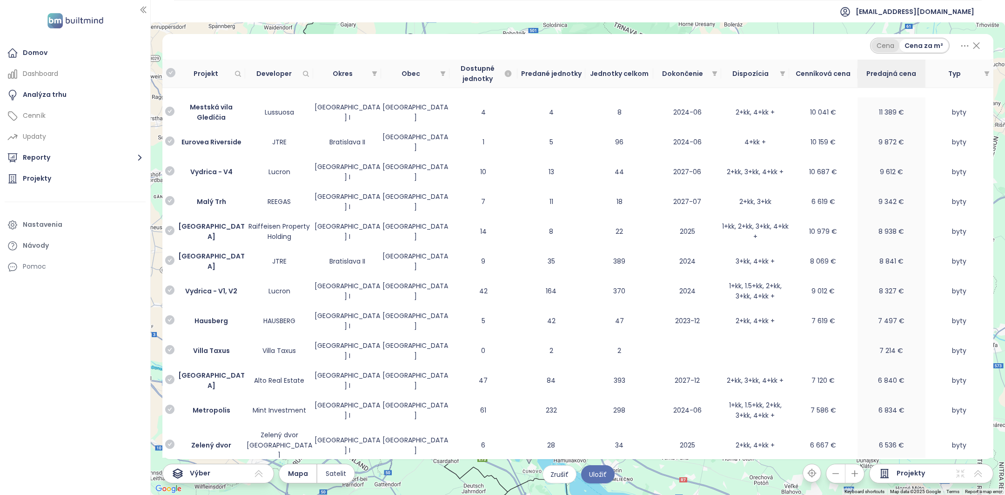
click at [879, 47] on div "Cena" at bounding box center [886, 45] width 28 height 13
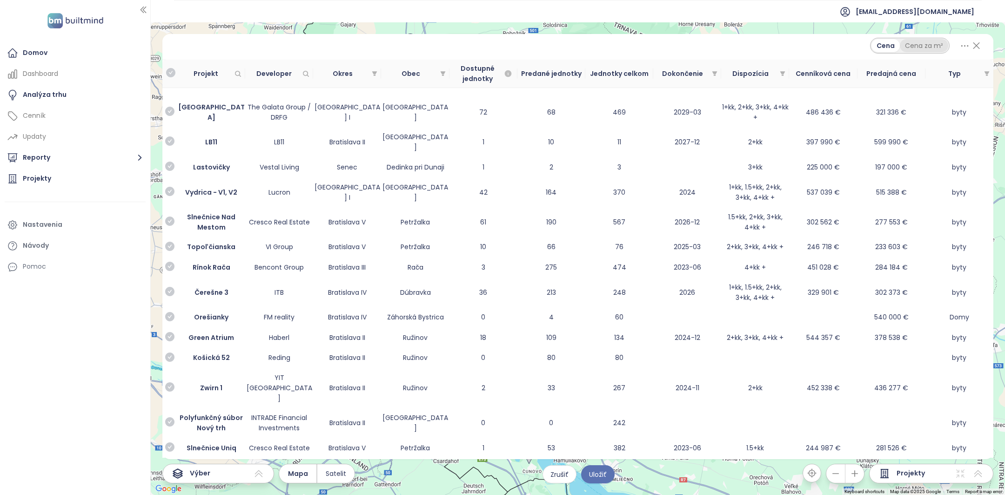
click at [938, 43] on div "Cena za m²" at bounding box center [924, 45] width 48 height 13
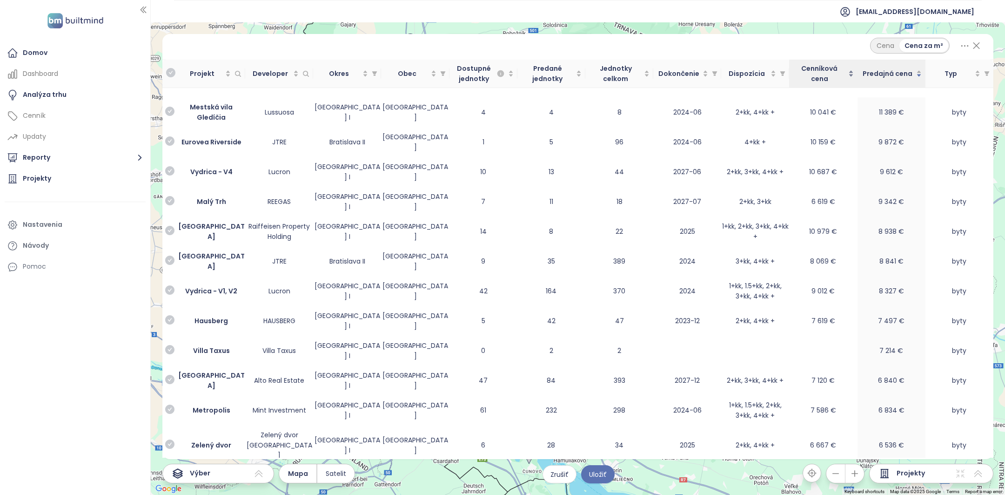
click at [827, 79] on span "Cenníková cena" at bounding box center [819, 73] width 53 height 20
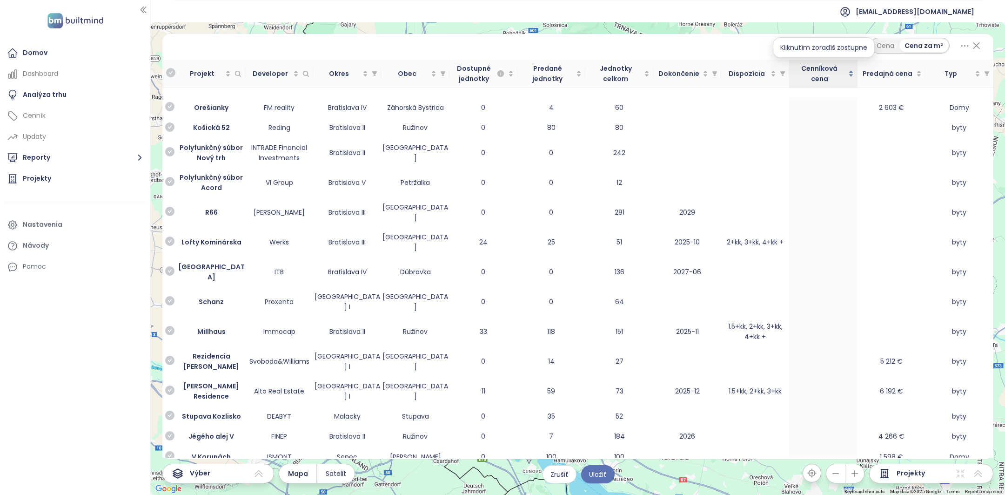
click at [827, 81] on span "Cenníková cena" at bounding box center [819, 73] width 53 height 20
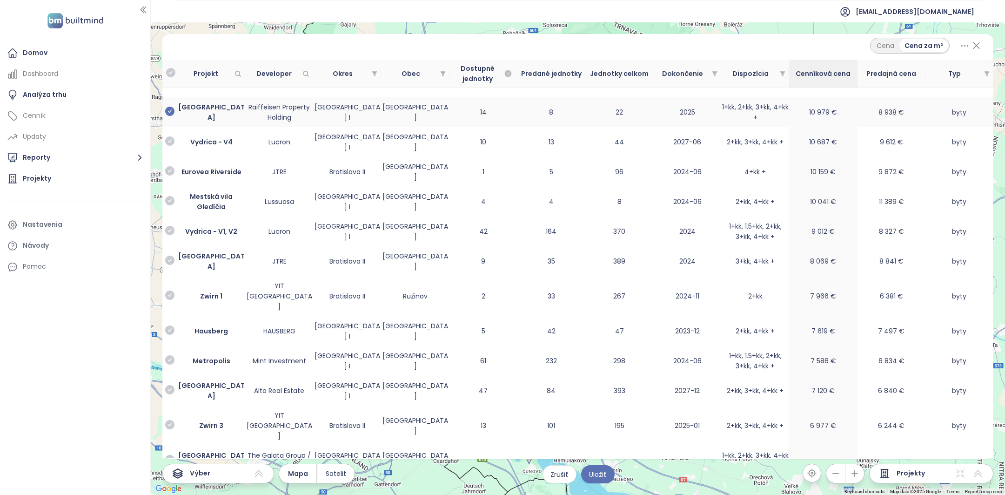
click at [168, 108] on icon "check-circle" at bounding box center [169, 111] width 9 height 9
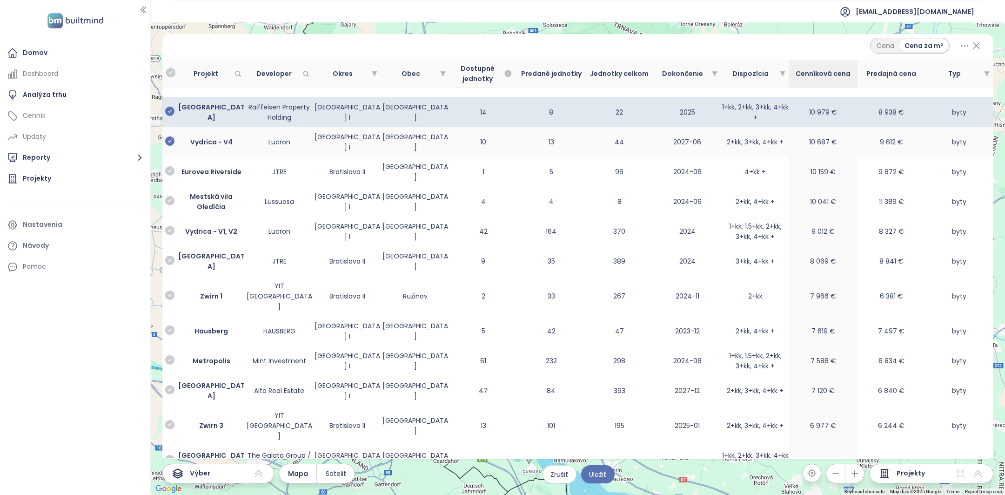
click at [166, 136] on icon "check-circle" at bounding box center [169, 140] width 9 height 9
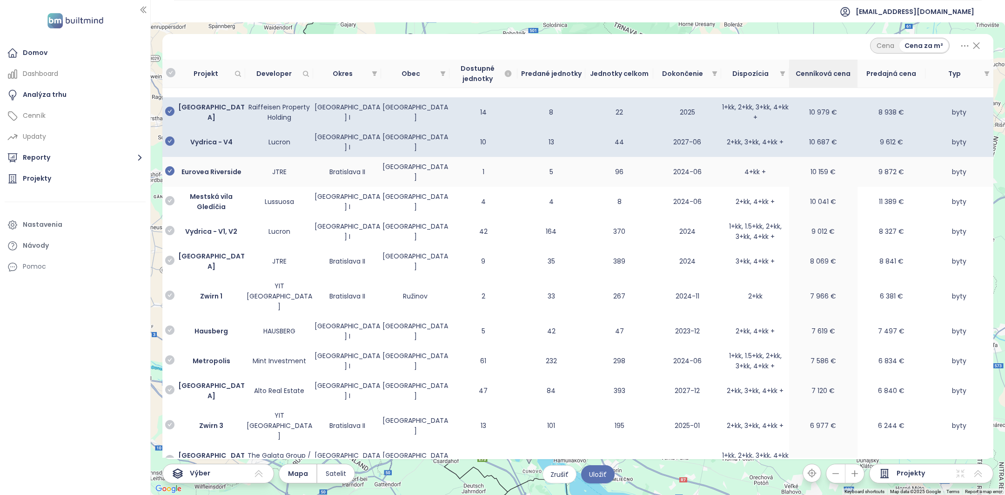
click at [169, 166] on icon "check-circle" at bounding box center [169, 170] width 9 height 9
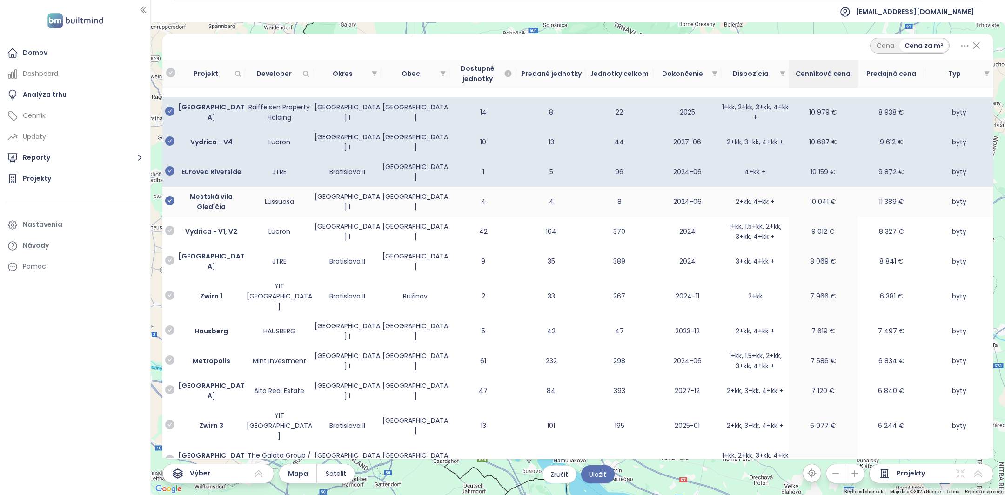
click at [169, 196] on icon "check-circle" at bounding box center [169, 200] width 9 height 9
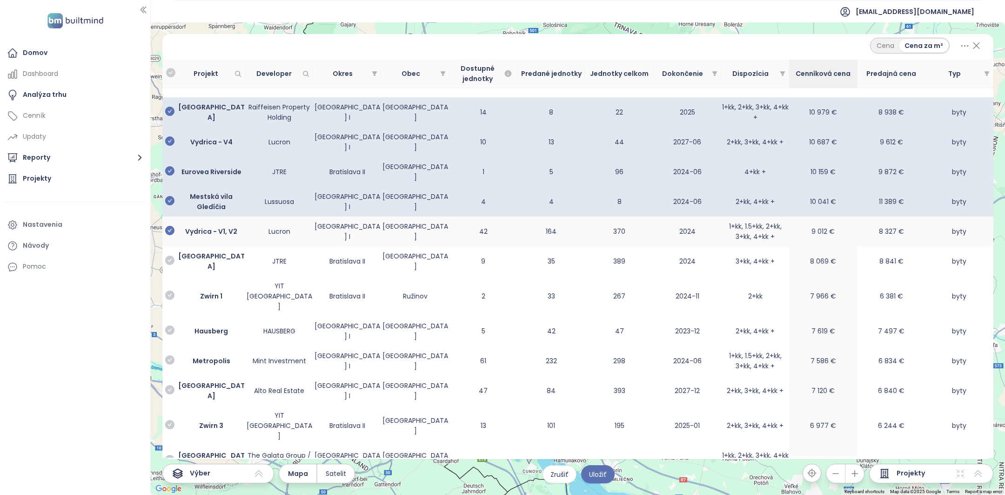
click at [169, 226] on icon "check-circle" at bounding box center [169, 230] width 9 height 9
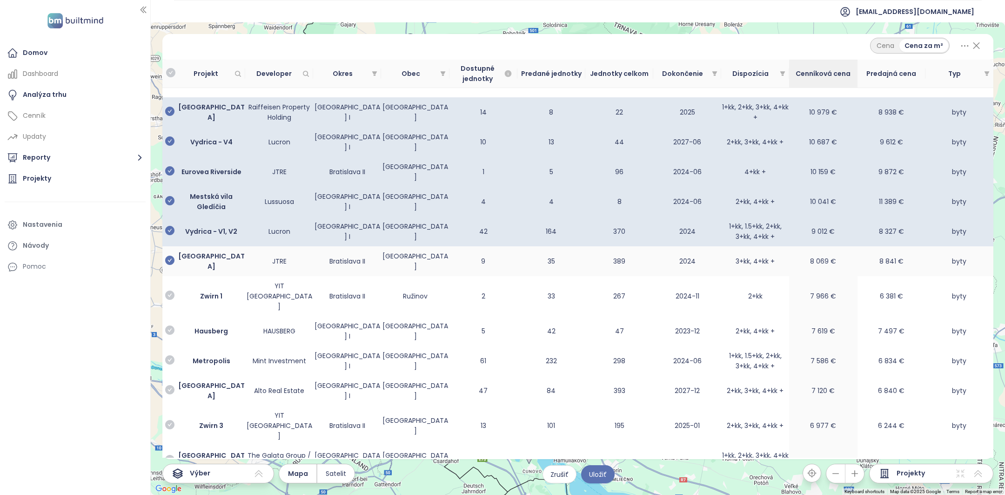
click at [169, 255] on icon "check-circle" at bounding box center [169, 259] width 9 height 9
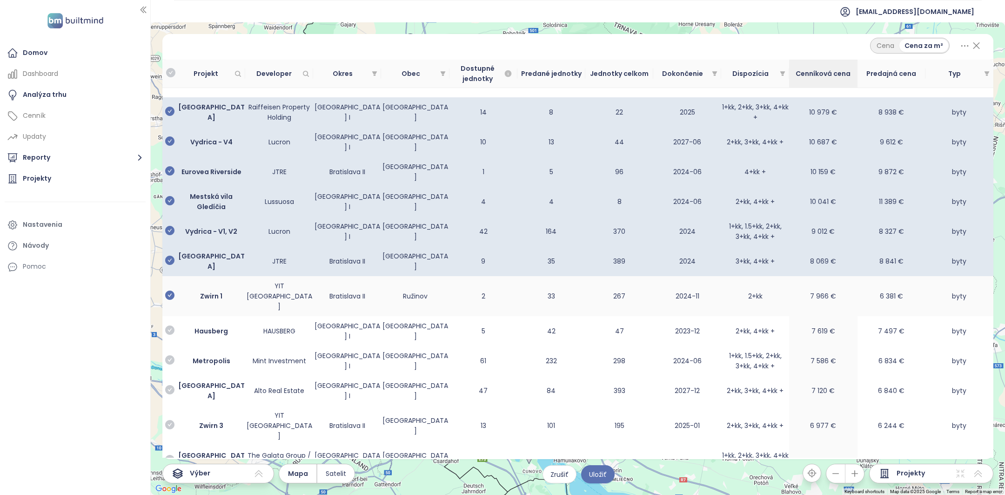
click at [169, 290] on icon "check-circle" at bounding box center [169, 294] width 9 height 9
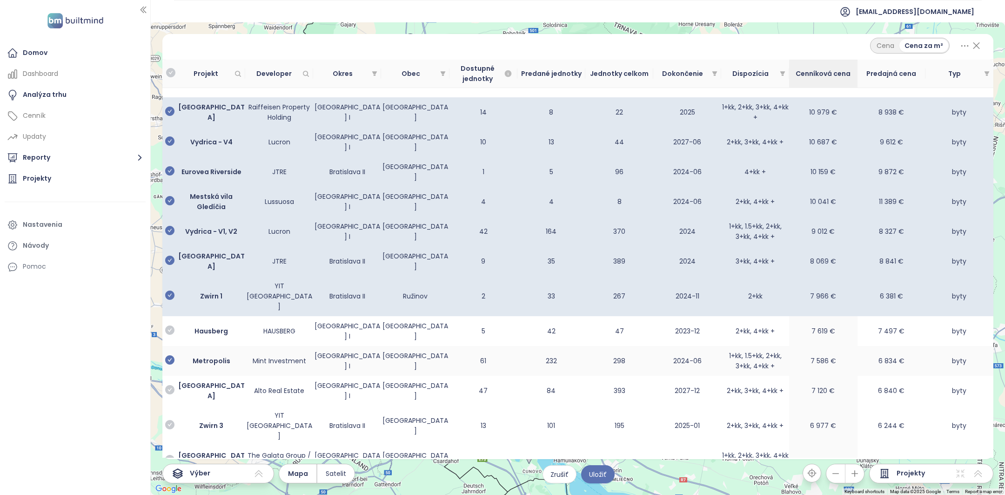
click at [172, 355] on icon "check-circle" at bounding box center [169, 359] width 9 height 9
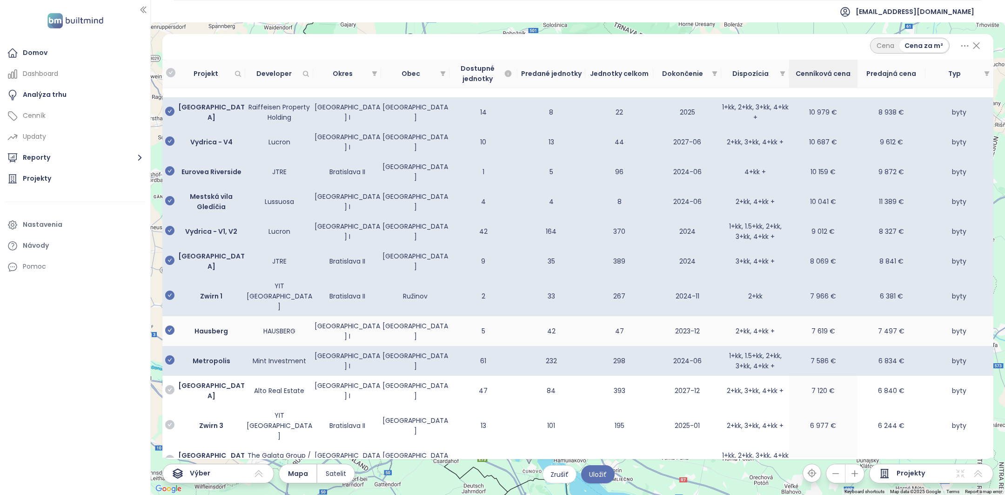
click at [171, 325] on icon "check-circle" at bounding box center [169, 329] width 9 height 9
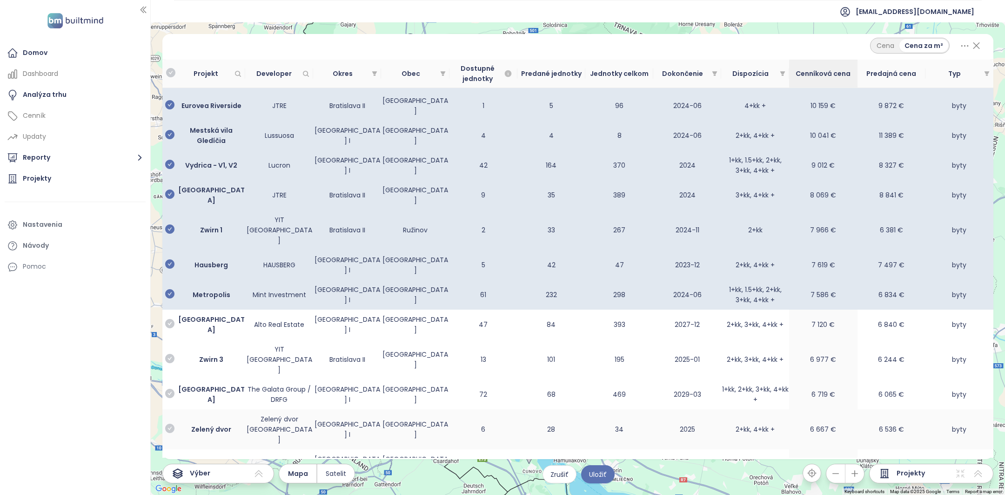
scroll to position [67, 0]
click at [957, 473] on icon at bounding box center [960, 473] width 11 height 11
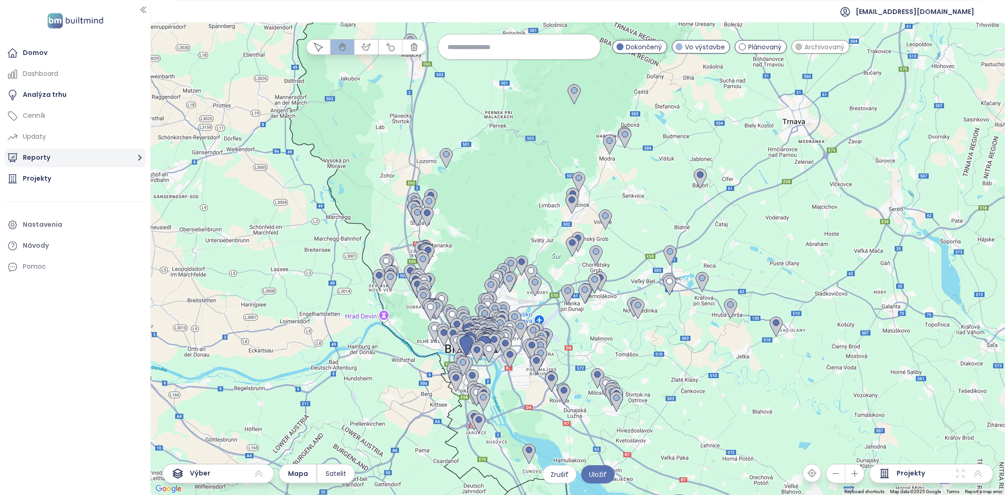
click at [115, 157] on button "Reporty" at bounding box center [75, 157] width 141 height 19
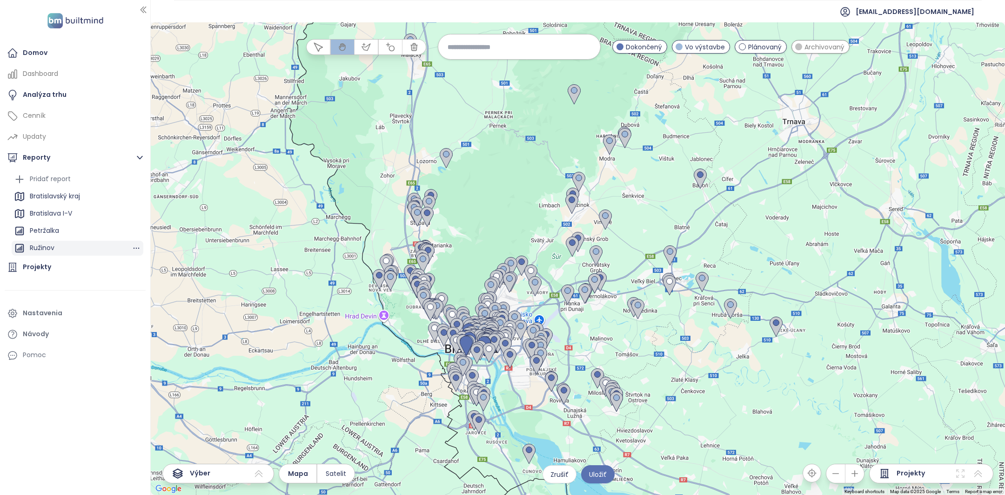
click at [83, 248] on div "Ružinov" at bounding box center [78, 248] width 132 height 15
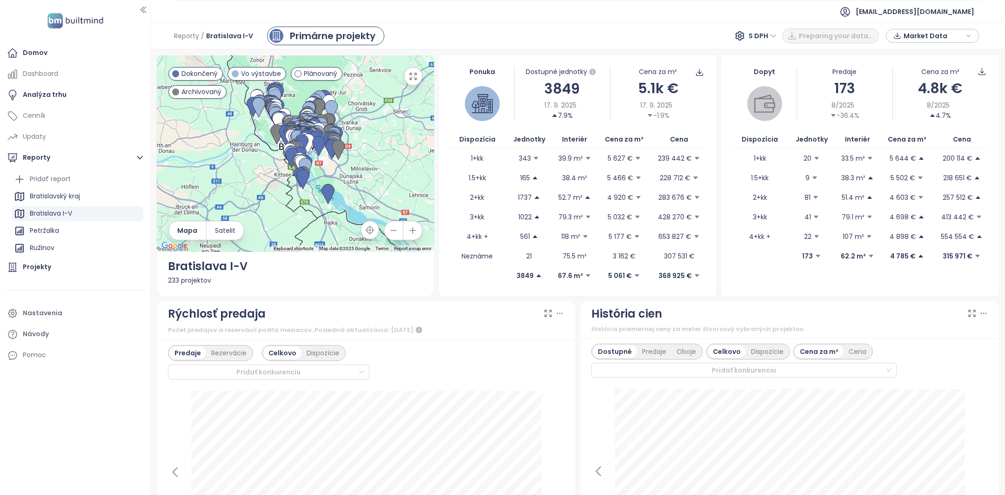
click at [74, 215] on div "Bratislava I-V" at bounding box center [78, 213] width 132 height 15
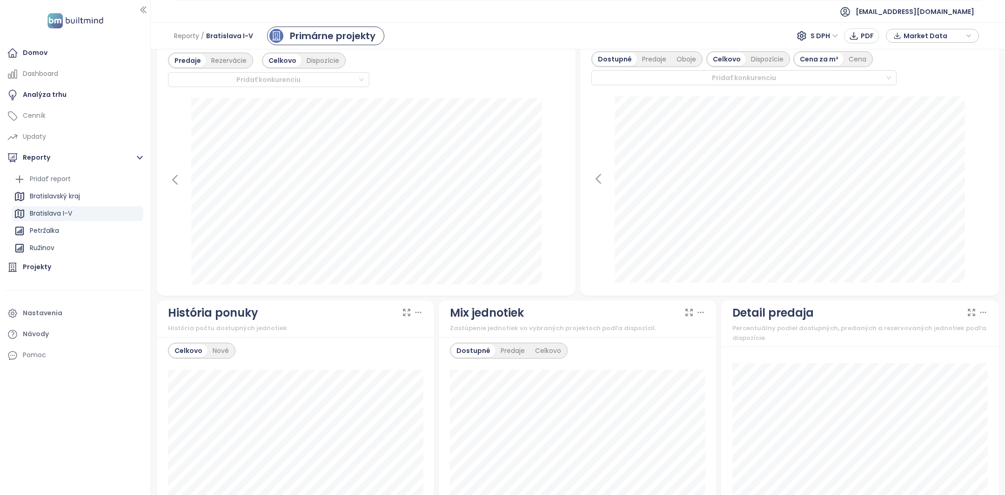
scroll to position [277, 0]
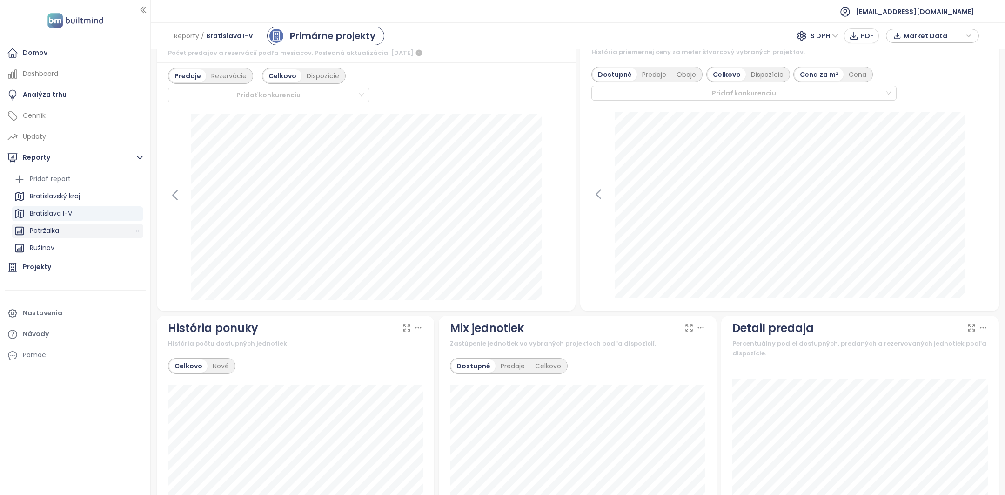
click at [46, 232] on div "Petržalka" at bounding box center [44, 231] width 29 height 12
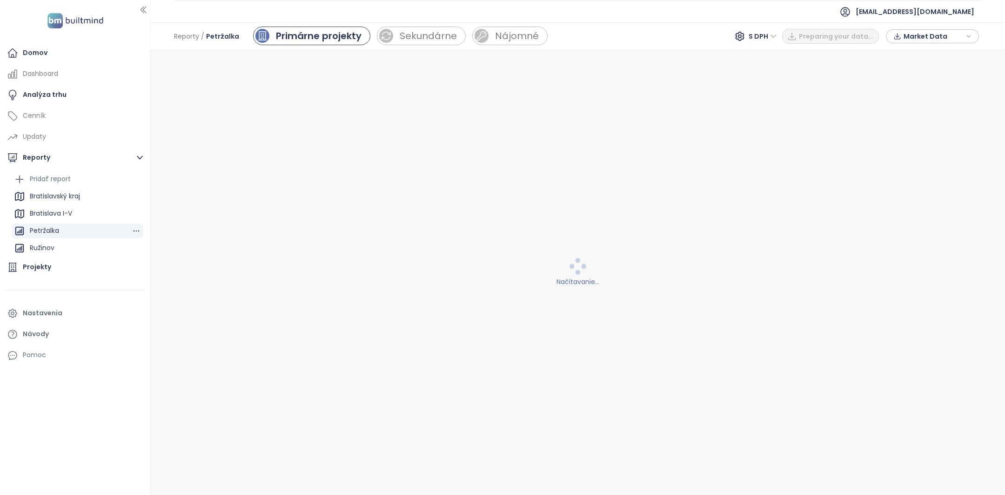
scroll to position [0, 0]
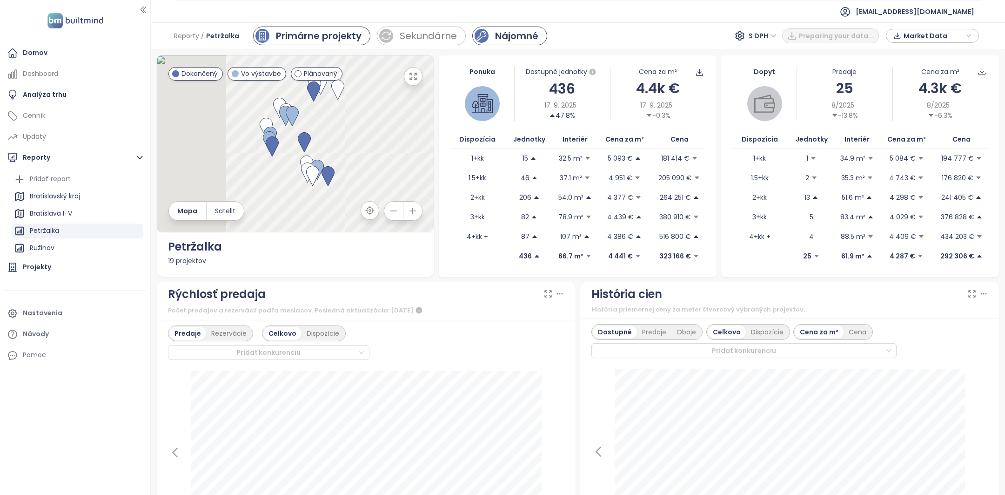
click at [505, 34] on div "Nájomné" at bounding box center [516, 36] width 43 height 14
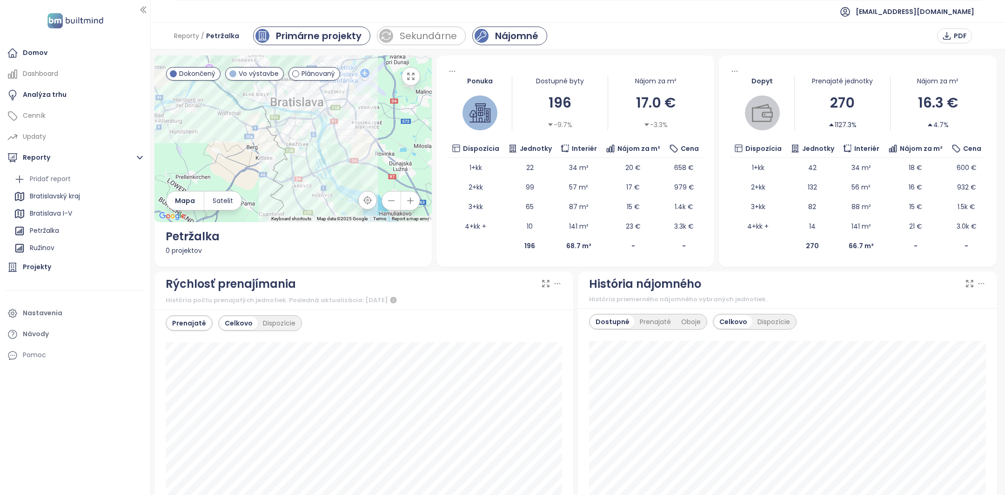
click at [324, 45] on div "Primárne projekty" at bounding box center [311, 36] width 117 height 19
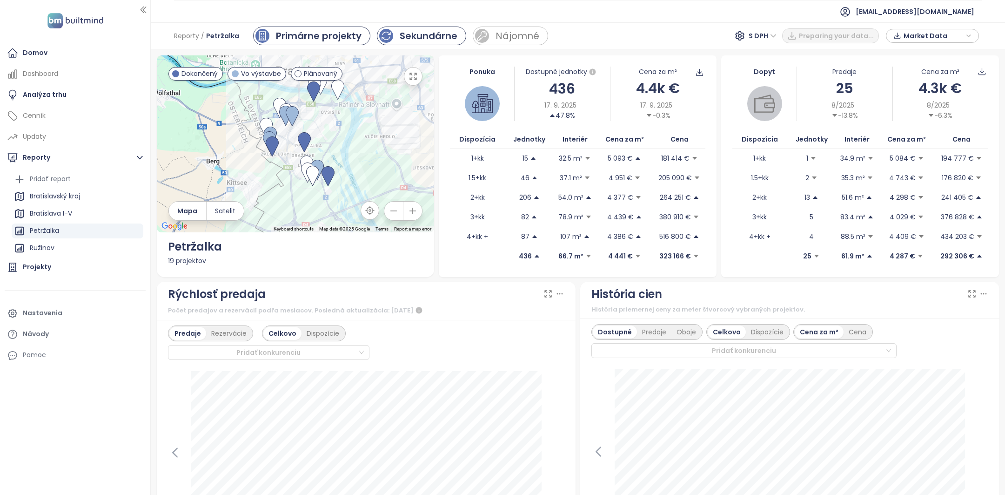
click at [400, 39] on div "Sekundárne" at bounding box center [429, 36] width 58 height 14
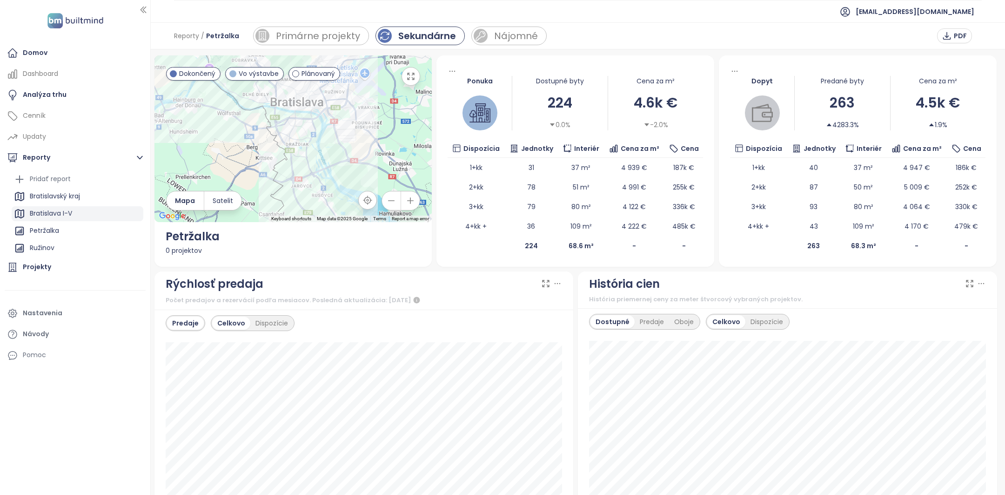
click at [101, 208] on div "Bratislava I-V" at bounding box center [78, 213] width 132 height 15
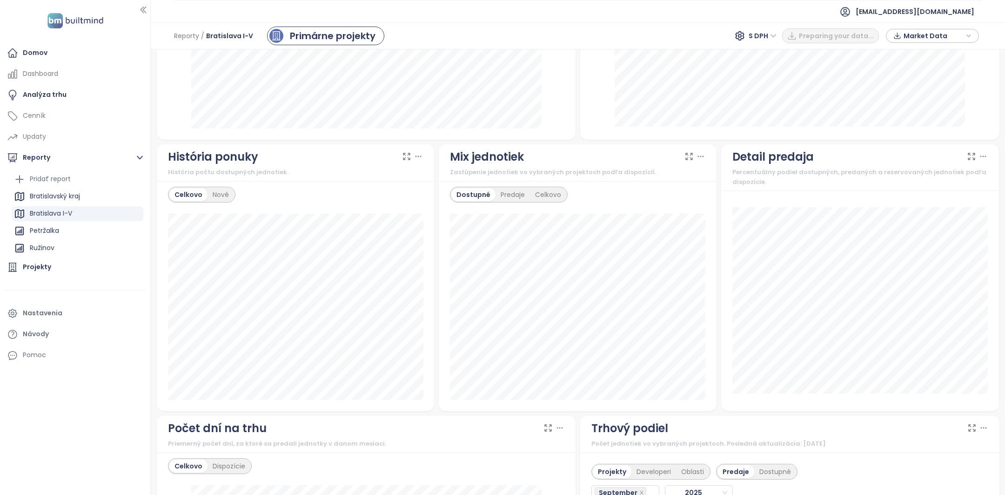
scroll to position [451, 0]
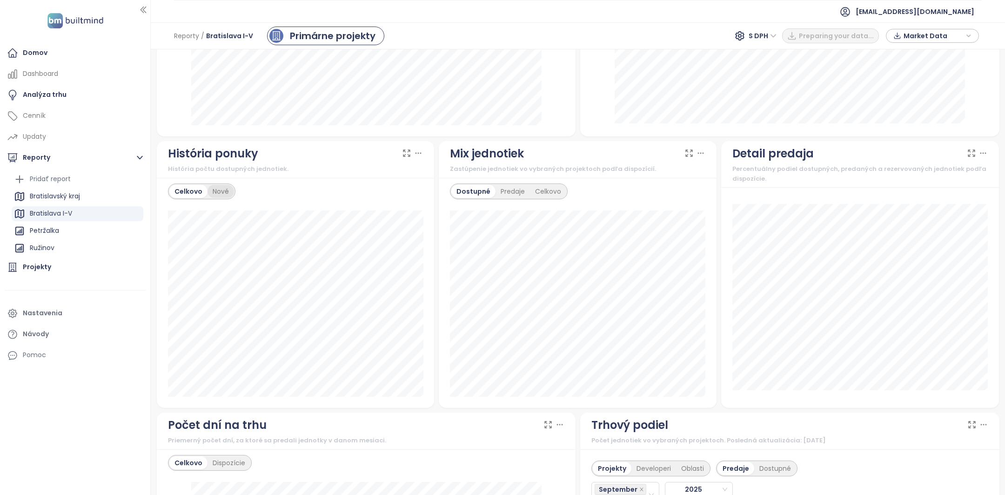
click at [223, 192] on div "Nové" at bounding box center [221, 191] width 27 height 13
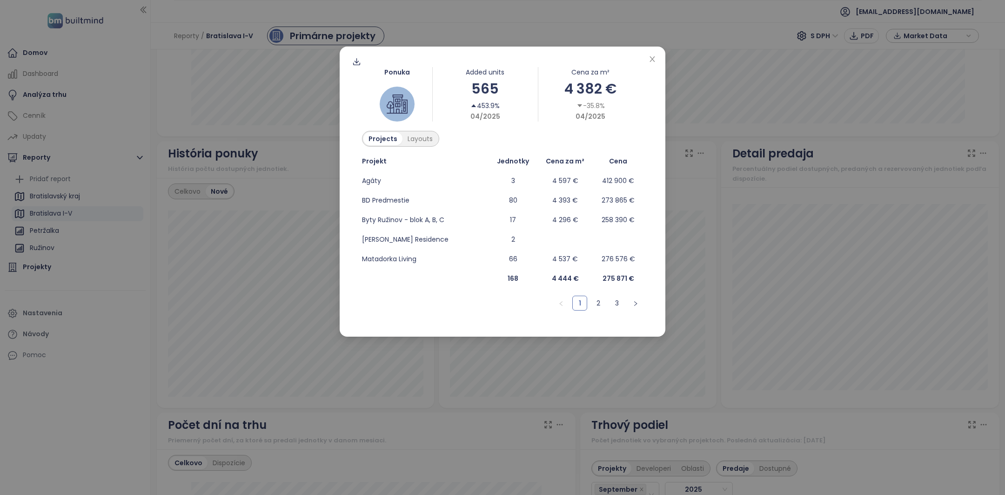
click at [589, 300] on ul "1 2 3" at bounding box center [502, 303] width 281 height 15
click at [593, 300] on link "2" at bounding box center [598, 303] width 14 height 14
click at [615, 303] on link "3" at bounding box center [617, 303] width 14 height 14
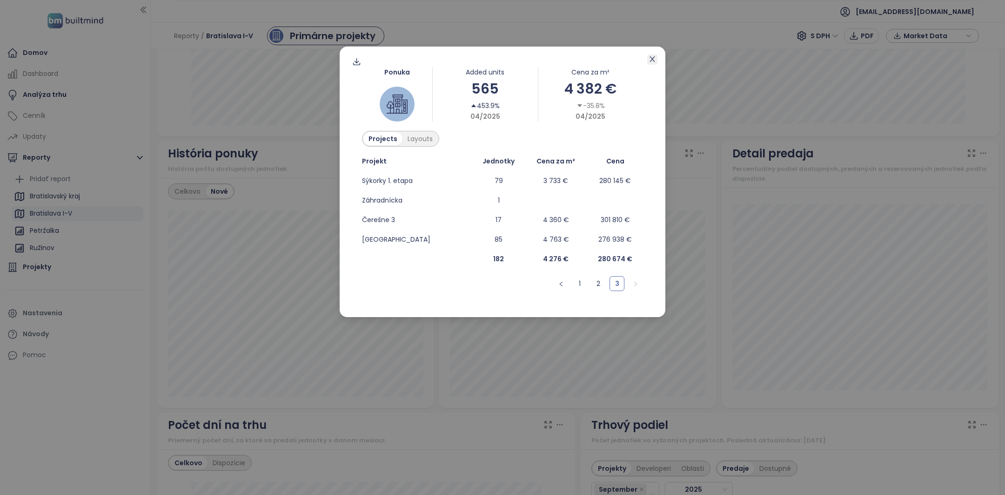
click at [650, 56] on icon "close" at bounding box center [652, 58] width 7 height 7
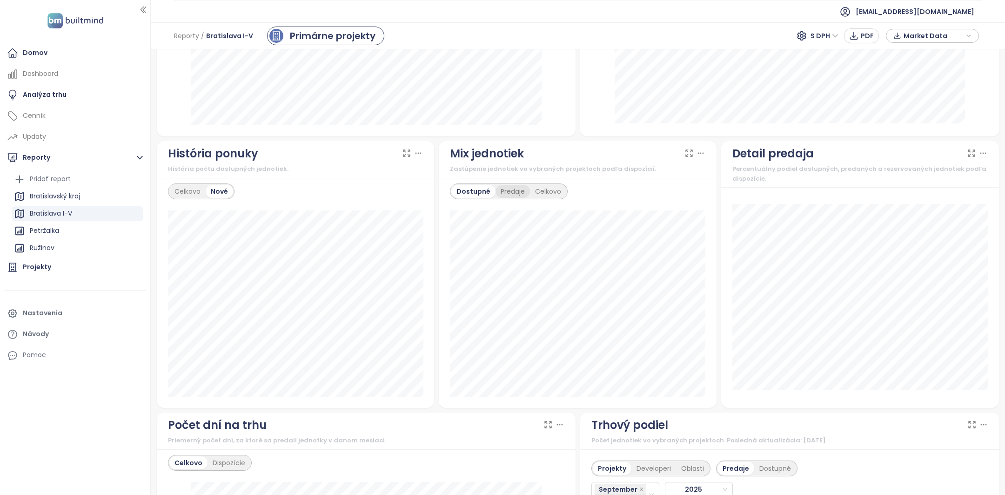
click at [514, 195] on div "Predaje" at bounding box center [513, 191] width 34 height 13
click at [545, 192] on div "Celkovo" at bounding box center [548, 191] width 36 height 13
click at [470, 189] on div "Dostupné" at bounding box center [472, 191] width 42 height 13
click at [505, 186] on div "Predaje" at bounding box center [513, 191] width 34 height 13
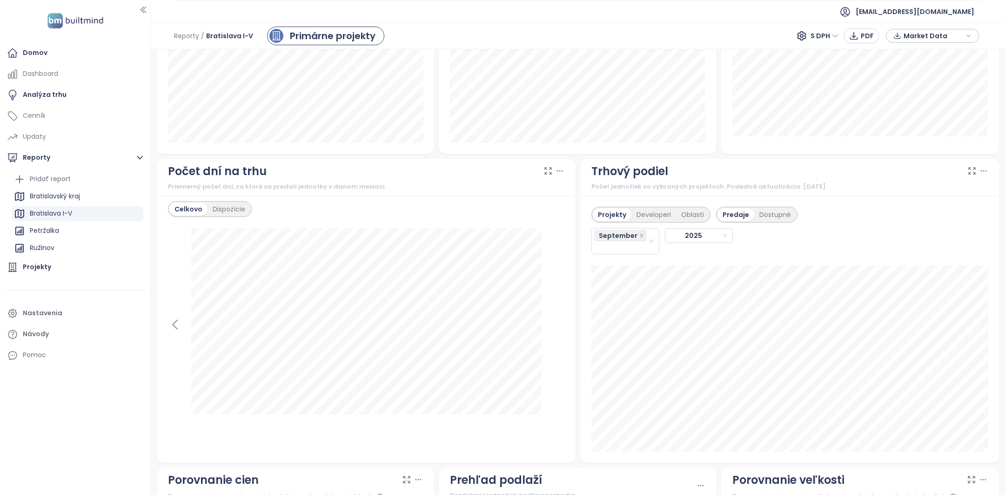
scroll to position [706, 0]
click at [626, 242] on div "September" at bounding box center [621, 240] width 53 height 24
click at [613, 359] on div "August" at bounding box center [624, 366] width 63 height 15
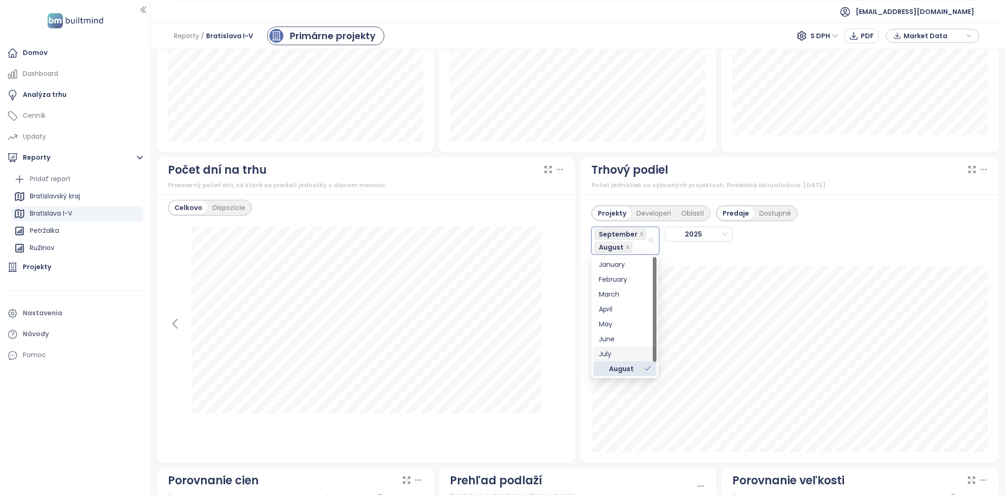
click at [613, 350] on div "July" at bounding box center [625, 354] width 52 height 10
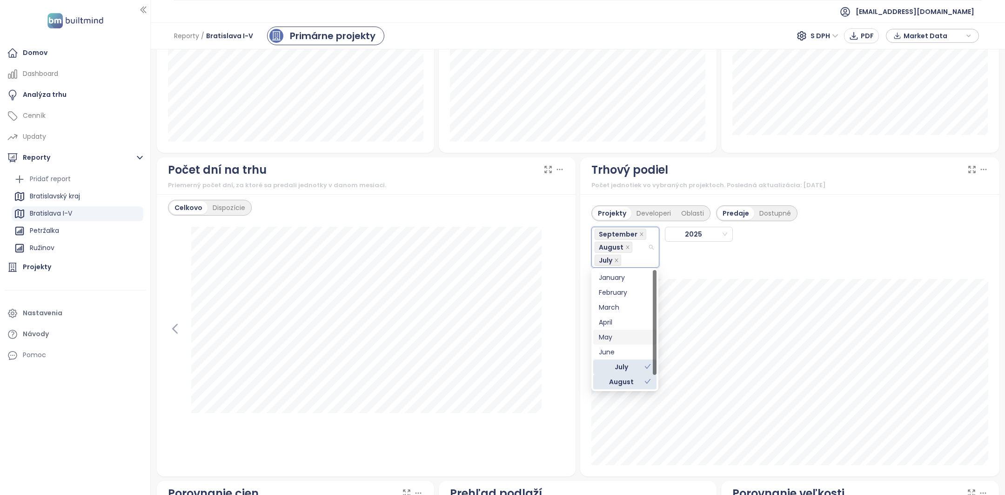
click at [883, 194] on div "Projekty Developeri Oblasti Predaje Dostupné September August [DATE]" at bounding box center [789, 335] width 419 height 282
click at [664, 215] on div "Developeri" at bounding box center [654, 213] width 45 height 13
click at [686, 210] on div "Oblasti" at bounding box center [692, 213] width 33 height 13
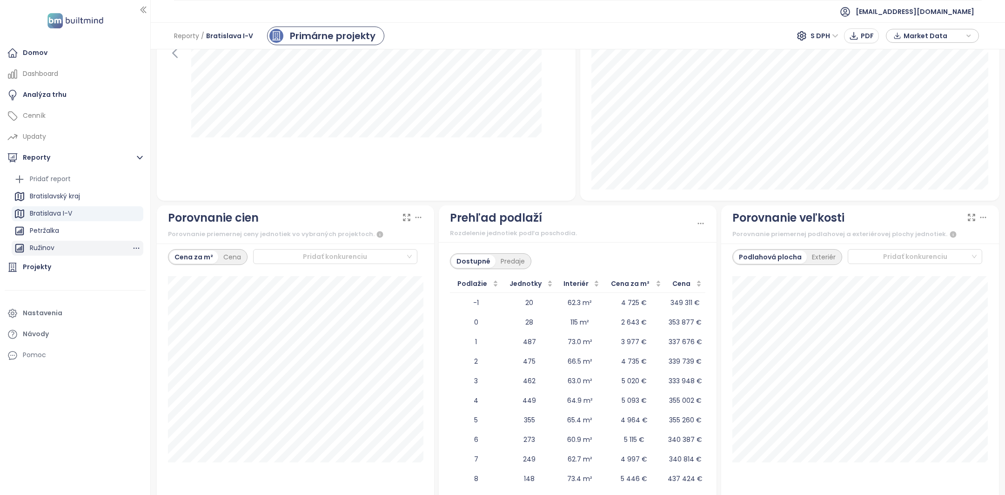
scroll to position [1016, 0]
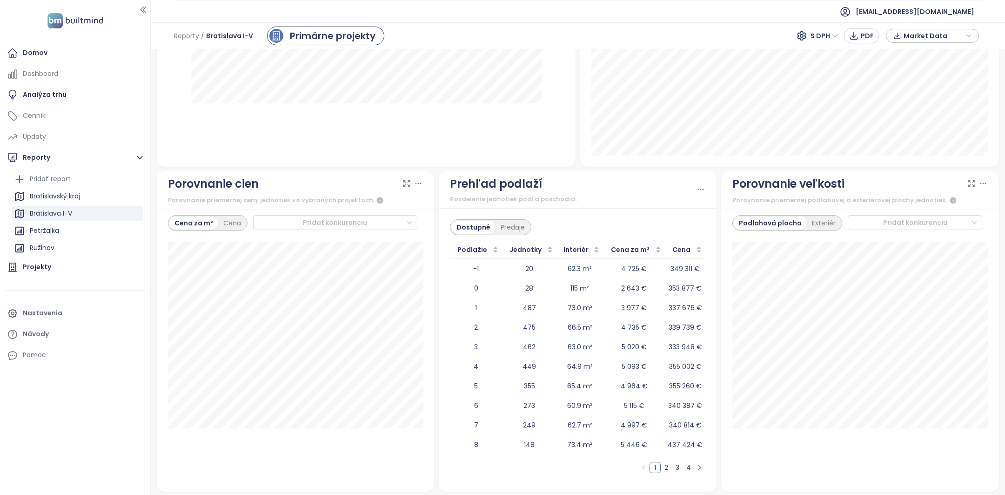
click at [946, 32] on span "Market Data" at bounding box center [934, 36] width 60 height 14
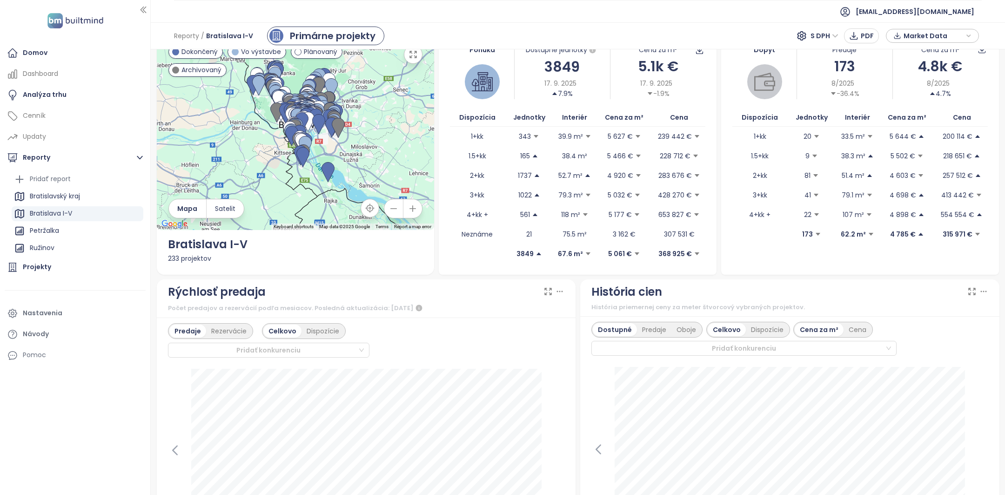
scroll to position [0, 0]
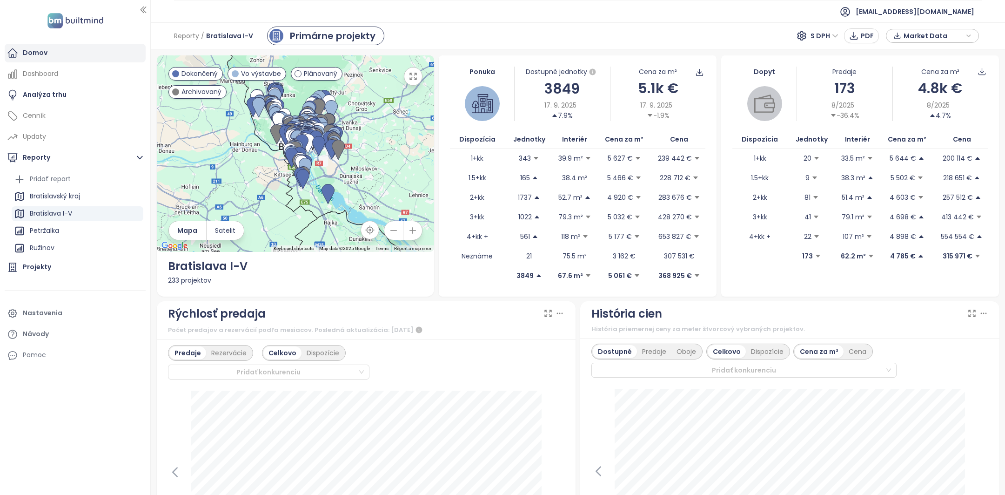
click at [41, 53] on div "Domov" at bounding box center [35, 53] width 25 height 12
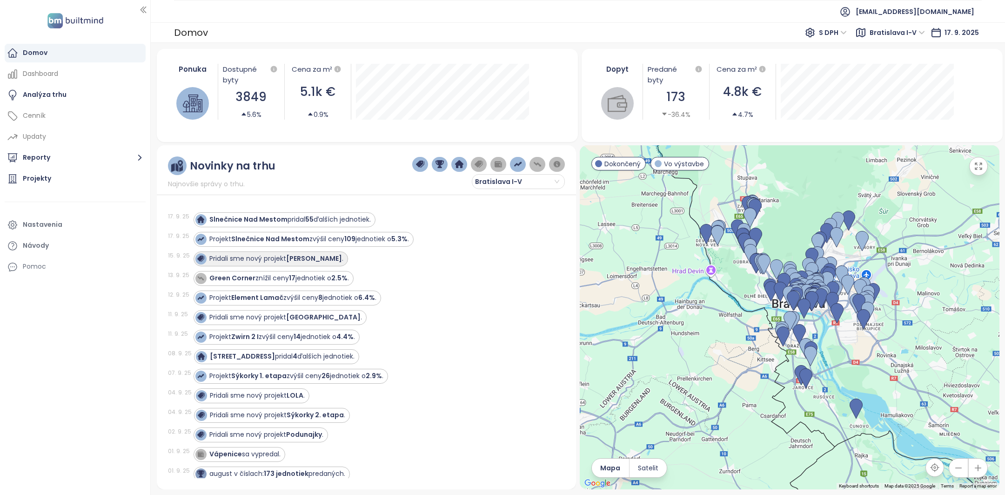
click at [281, 259] on div "Pridali sme nový projekt Stromová ." at bounding box center [276, 259] width 134 height 10
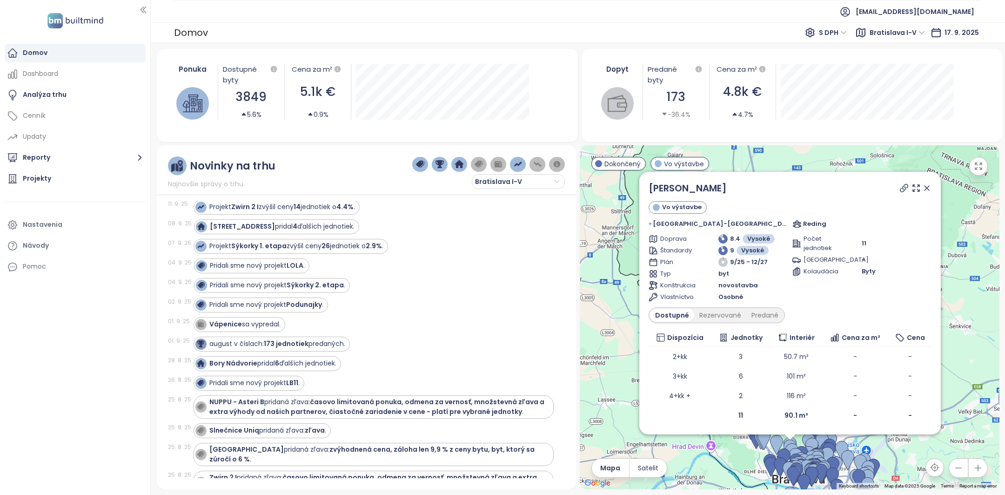
scroll to position [137, 0]
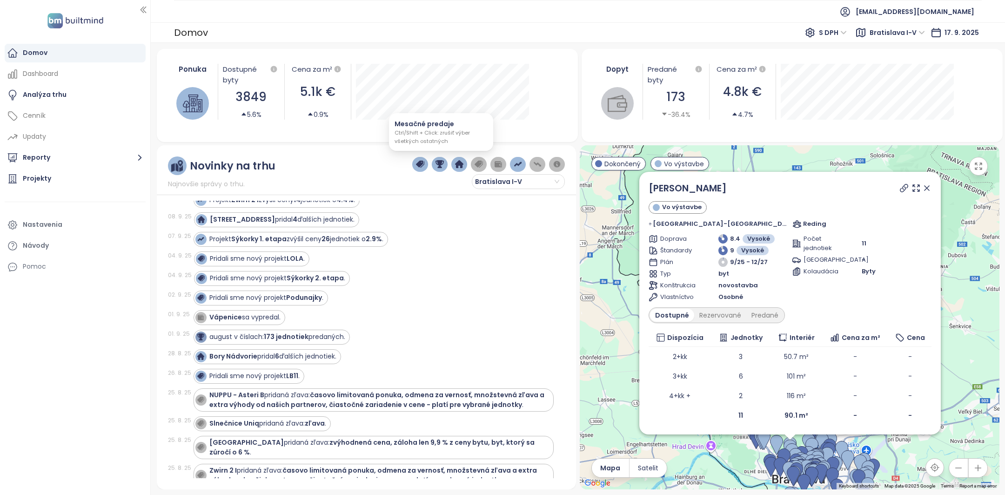
click at [440, 160] on img "button" at bounding box center [440, 164] width 8 height 8
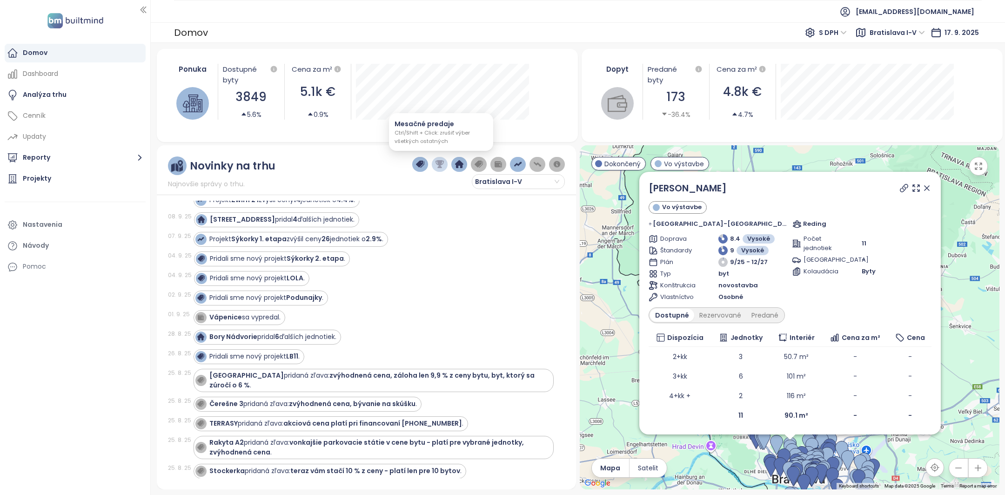
click at [441, 163] on img "button" at bounding box center [440, 164] width 8 height 8
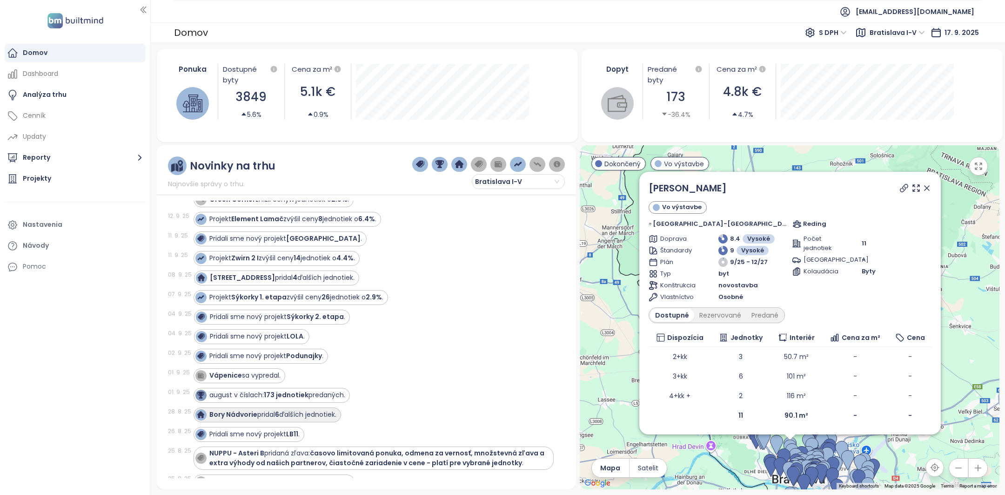
scroll to position [0, 0]
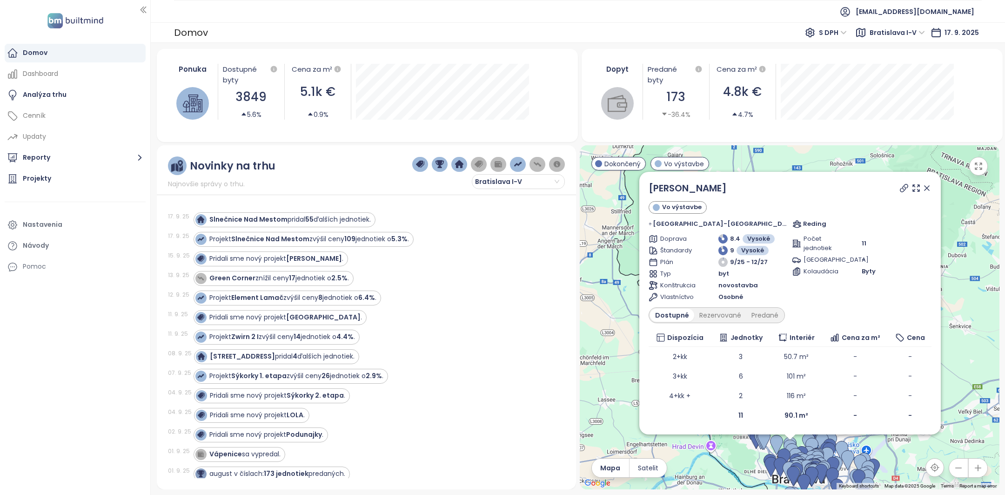
click at [488, 160] on div at bounding box center [488, 164] width 153 height 15
click at [484, 160] on button "button" at bounding box center [479, 164] width 16 height 15
click at [483, 160] on img "button" at bounding box center [479, 164] width 8 height 8
click at [497, 160] on img "button" at bounding box center [498, 164] width 8 height 8
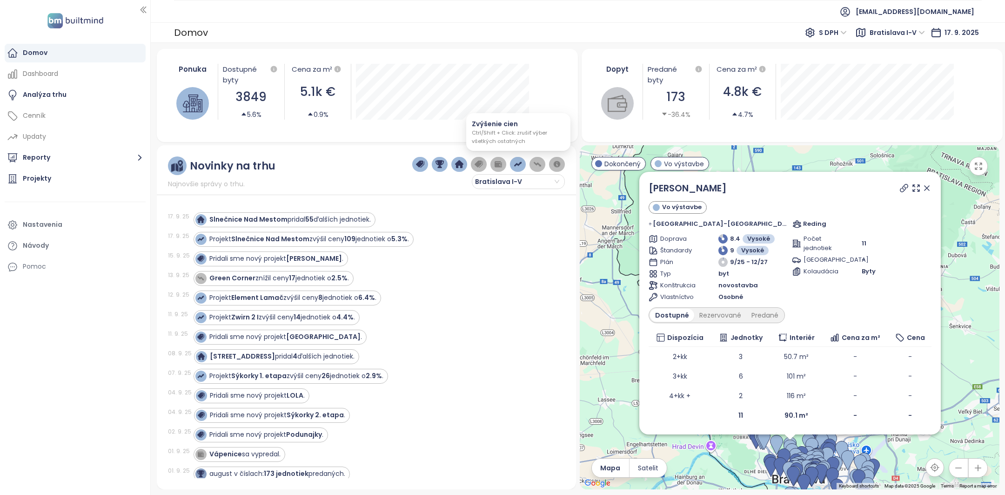
click at [518, 165] on img "button" at bounding box center [518, 164] width 8 height 8
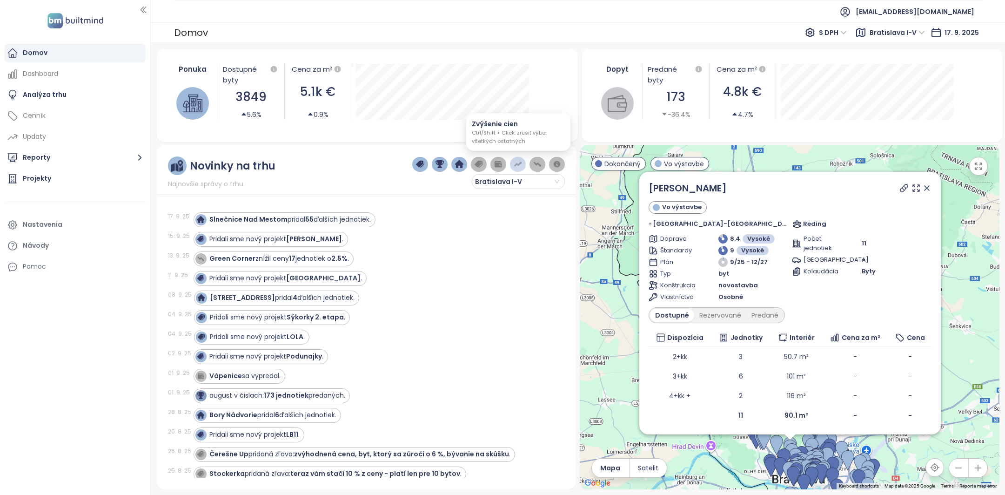
click at [518, 164] on img "button" at bounding box center [518, 164] width 8 height 8
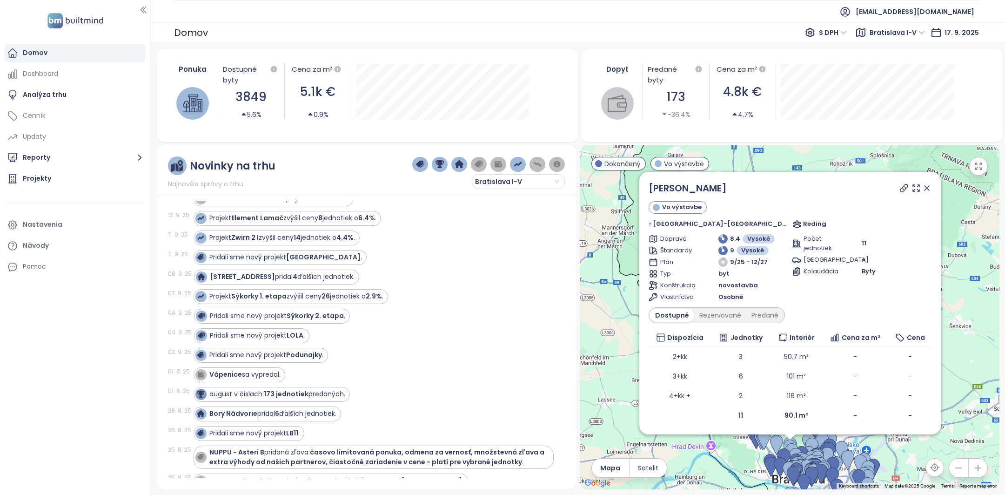
scroll to position [81, 0]
click at [922, 189] on icon at bounding box center [926, 187] width 9 height 9
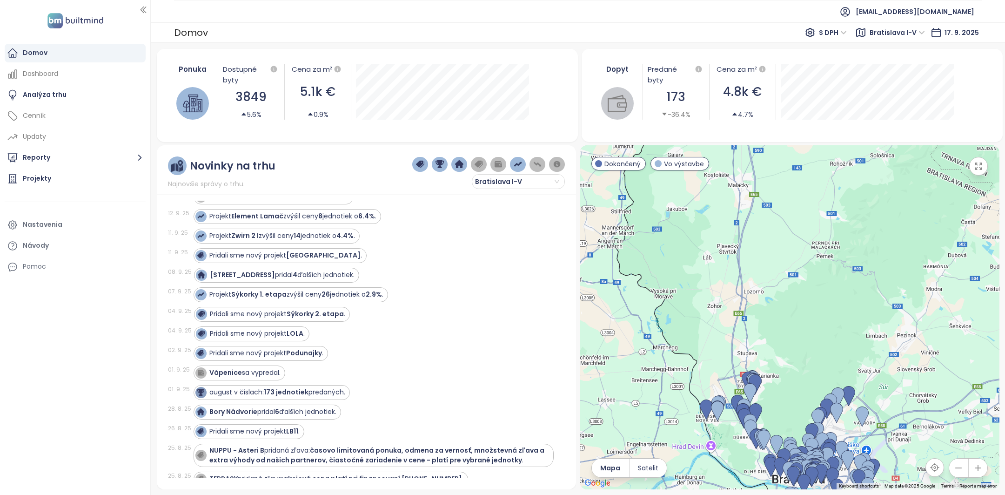
click at [903, 34] on span "Bratislava I-V" at bounding box center [897, 33] width 55 height 14
click at [844, 37] on span "S DPH" at bounding box center [833, 33] width 28 height 14
click at [83, 161] on button "Reporty" at bounding box center [75, 157] width 141 height 19
click at [72, 207] on div "Bratislava I-V" at bounding box center [78, 213] width 132 height 15
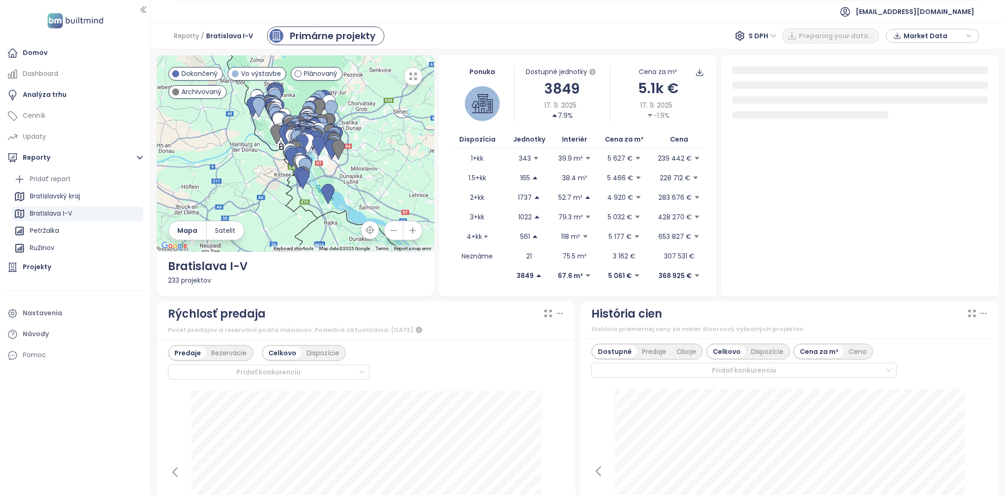
click at [955, 34] on span "Market Data" at bounding box center [934, 36] width 60 height 14
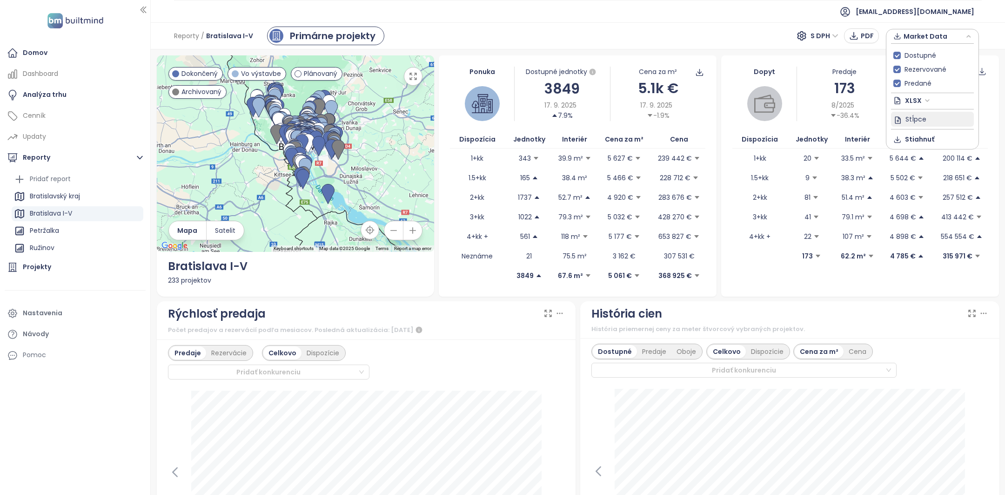
click at [926, 117] on button "Stĺpce" at bounding box center [932, 119] width 83 height 15
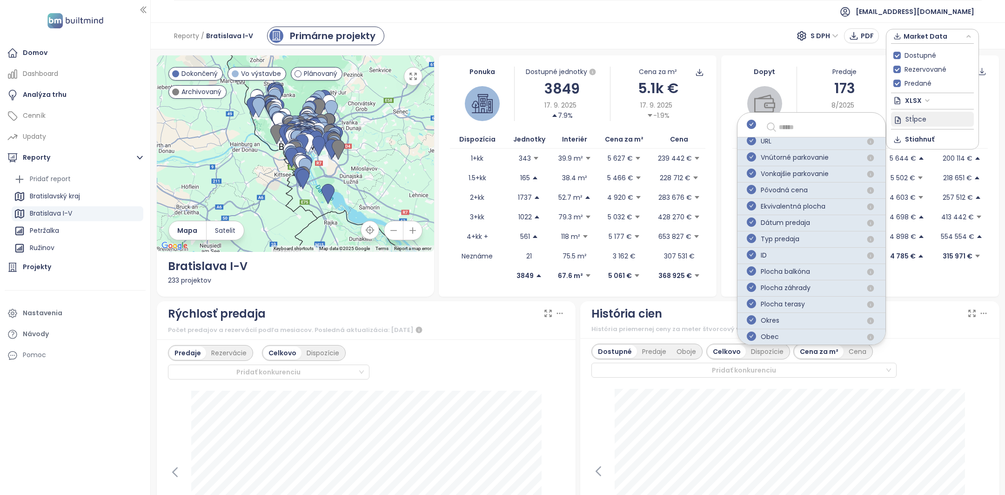
scroll to position [317, 0]
click at [753, 263] on icon "check-circle" at bounding box center [751, 266] width 9 height 9
click at [929, 98] on div "XLSX" at bounding box center [919, 100] width 34 height 15
click at [940, 97] on div "XLSX" at bounding box center [932, 101] width 83 height 16
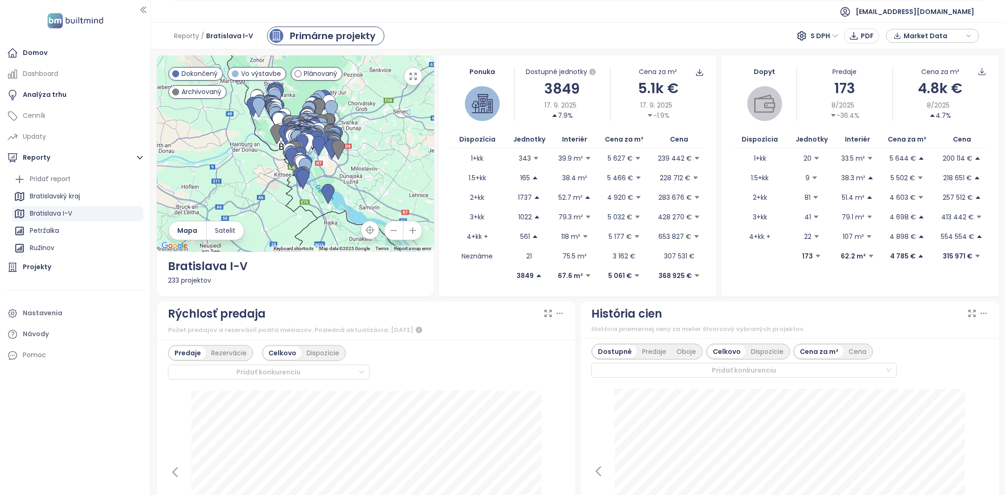
click at [759, 32] on div "Reporty / [GEOGRAPHIC_DATA] I-V Primárne projekty S DPH PDF Market Data" at bounding box center [578, 35] width 854 height 27
click at [867, 31] on span "PDF" at bounding box center [867, 36] width 13 height 10
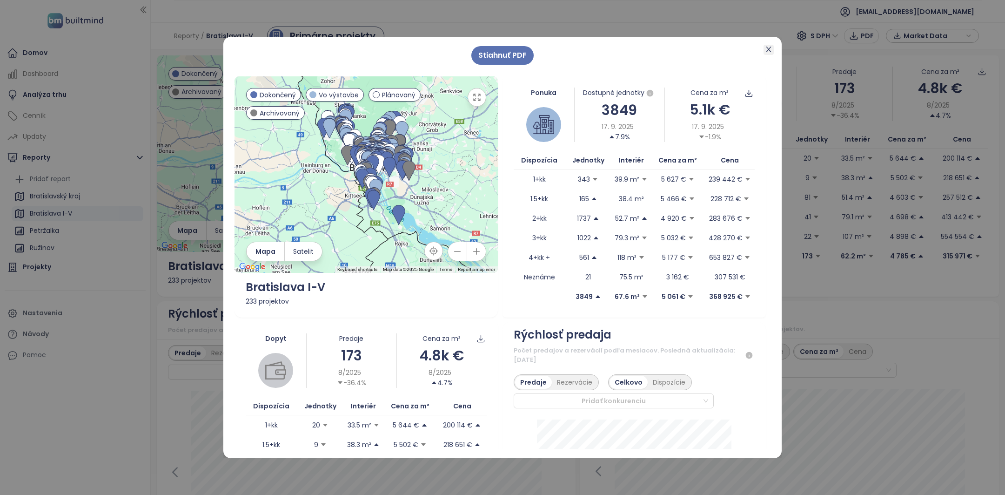
click at [769, 48] on icon "close" at bounding box center [768, 49] width 7 height 7
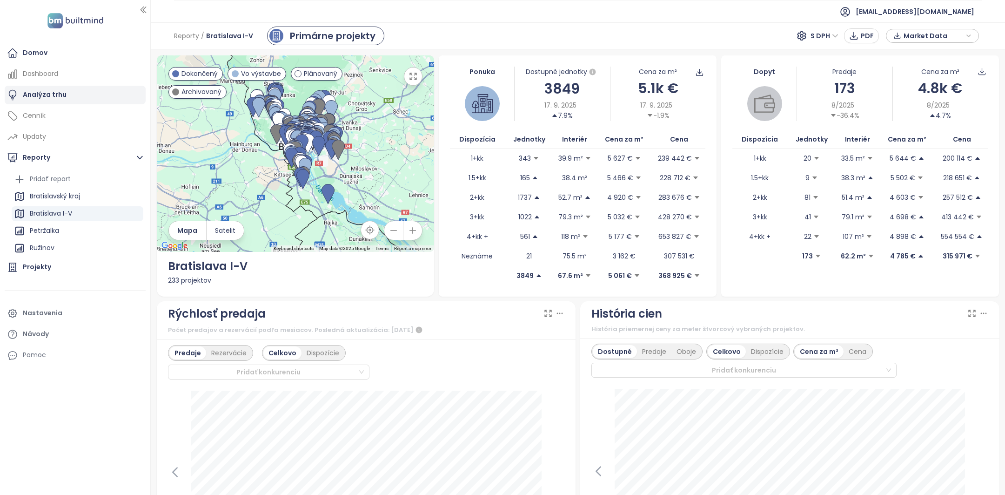
click at [34, 100] on div "Analýza trhu" at bounding box center [45, 95] width 44 height 12
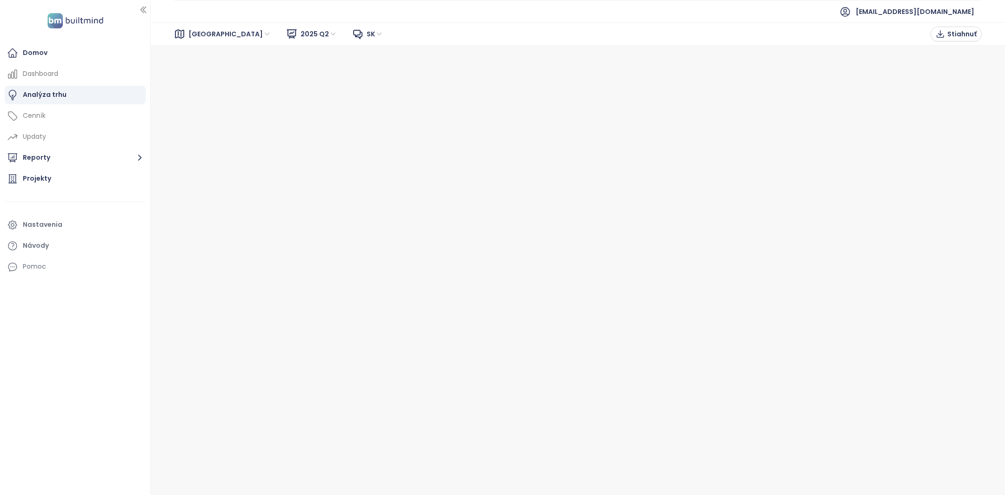
click at [301, 31] on span "2025 Q2" at bounding box center [319, 34] width 37 height 14
click at [301, 36] on span "2025 Q2" at bounding box center [319, 34] width 37 height 14
click at [295, 63] on div "2025 Q2 Liquidity Report" at bounding box center [304, 67] width 80 height 10
click at [107, 154] on button "Reporty" at bounding box center [75, 157] width 141 height 19
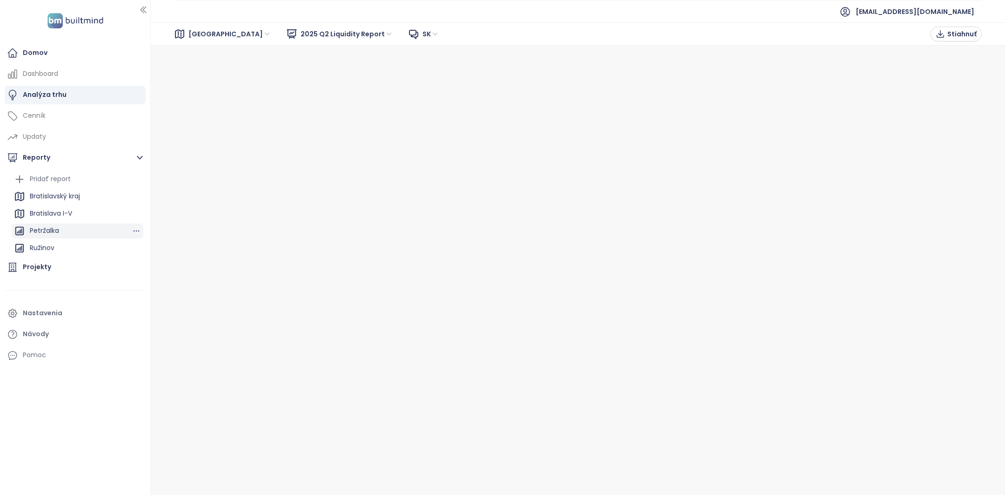
click at [60, 227] on div "Petržalka" at bounding box center [78, 230] width 132 height 15
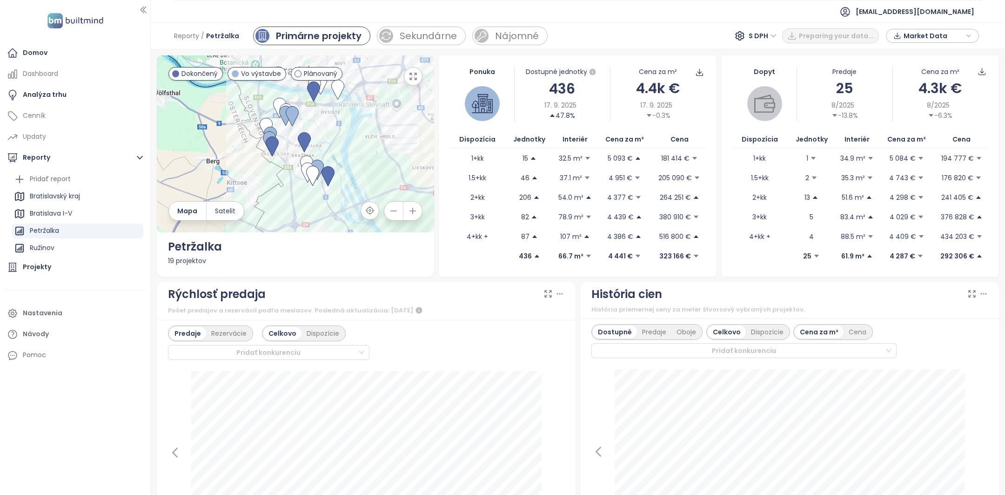
click at [913, 34] on span "Market Data" at bounding box center [934, 36] width 60 height 14
click at [940, 39] on span "Market Data" at bounding box center [934, 36] width 60 height 14
click at [919, 135] on span "Stiahnuť" at bounding box center [919, 139] width 29 height 10
click at [47, 355] on div "Pomoc" at bounding box center [75, 355] width 141 height 19
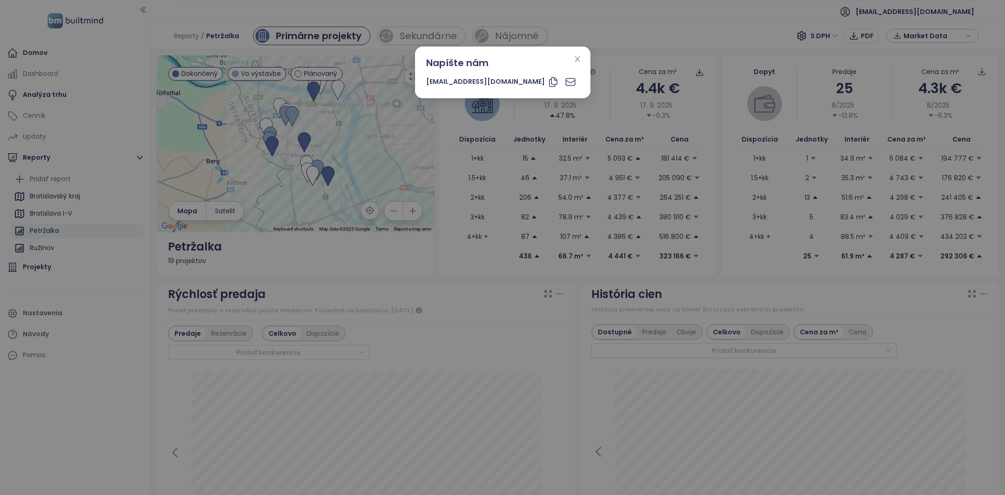
click at [464, 289] on div "Napíšte nám [EMAIL_ADDRESS][DOMAIN_NAME]" at bounding box center [502, 247] width 1005 height 495
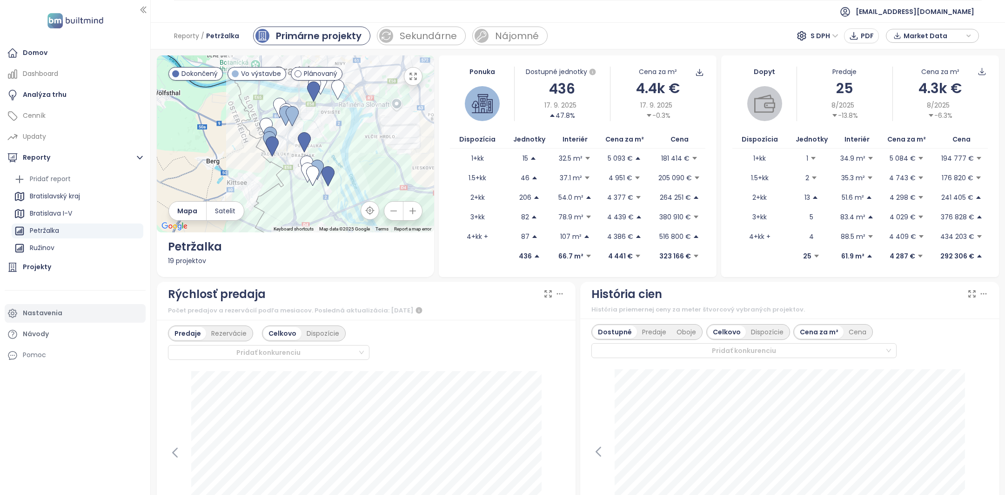
click at [54, 315] on div "Nastavenia" at bounding box center [43, 313] width 40 height 12
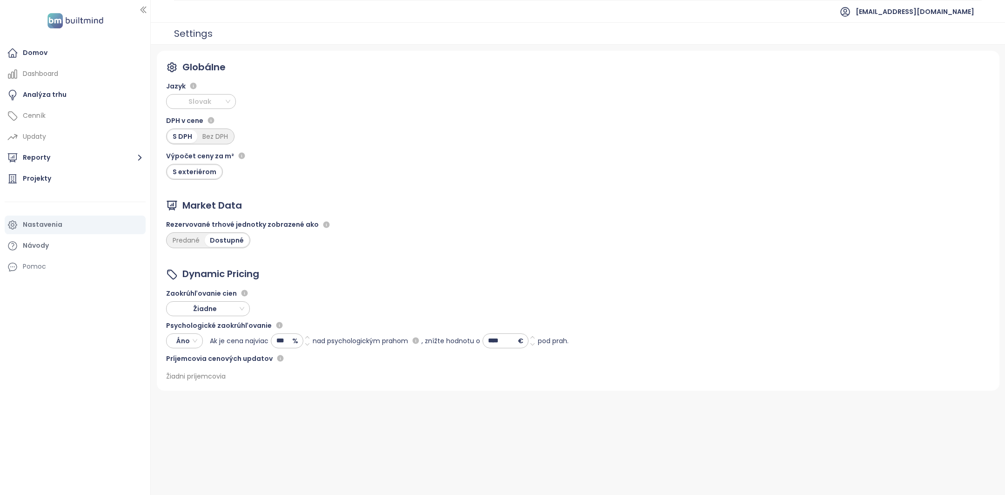
click at [204, 108] on div "Slovak" at bounding box center [201, 101] width 70 height 15
click at [313, 150] on div "Globálne Jazyk Slovak DPH v cene S DPH Bez DPH Výpočet ceny za m² S exteriérom …" at bounding box center [578, 221] width 843 height 340
click at [43, 47] on div "Domov" at bounding box center [35, 53] width 25 height 12
